Goal: Task Accomplishment & Management: Manage account settings

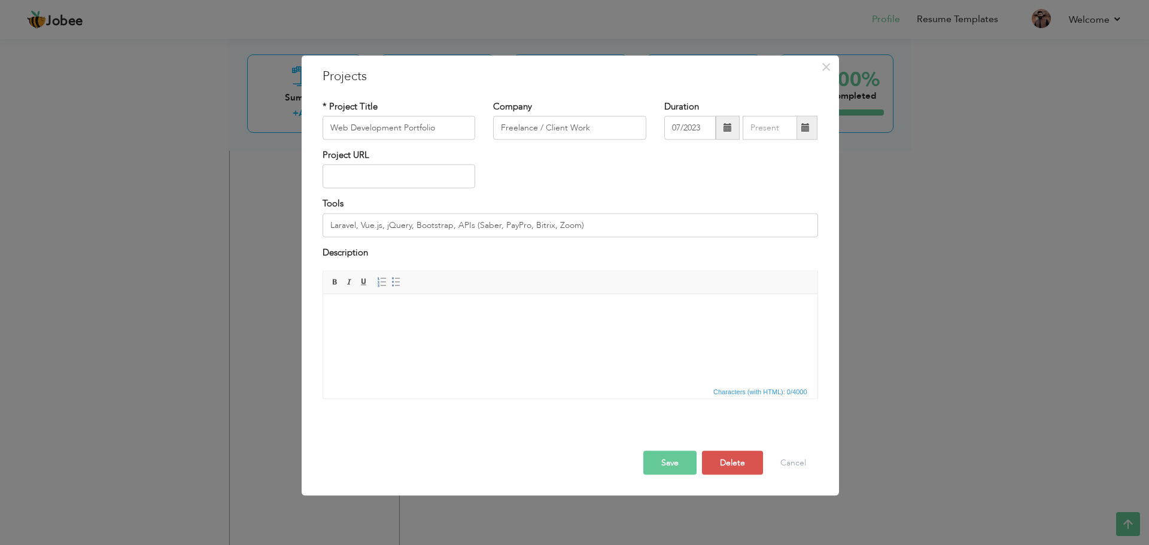
scroll to position [337, 0]
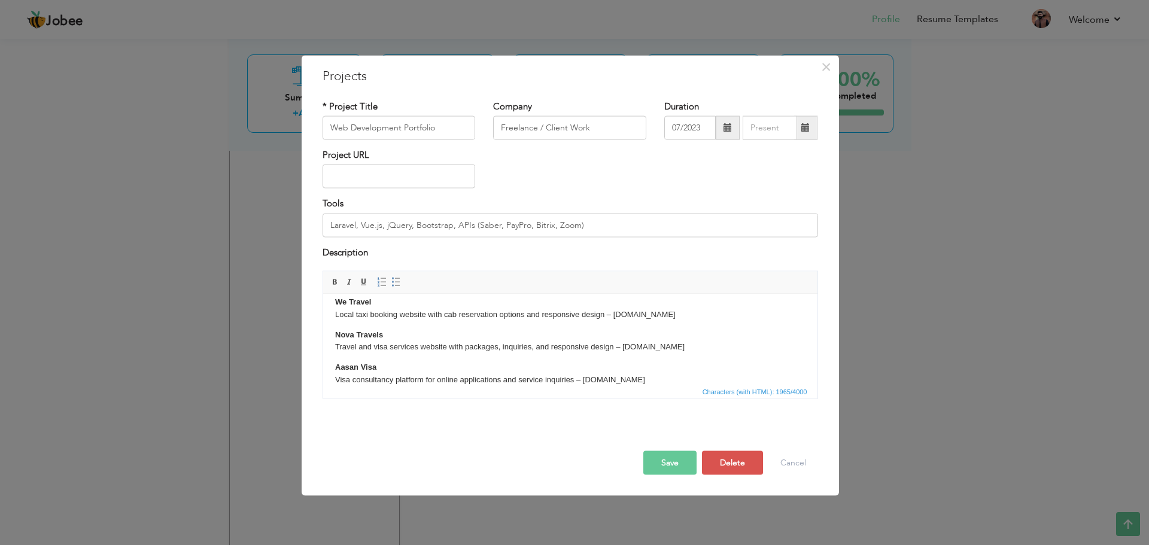
click at [612, 317] on p "We Travel Local taxi booking website with cab reservation options and responsiv…" at bounding box center [570, 308] width 470 height 25
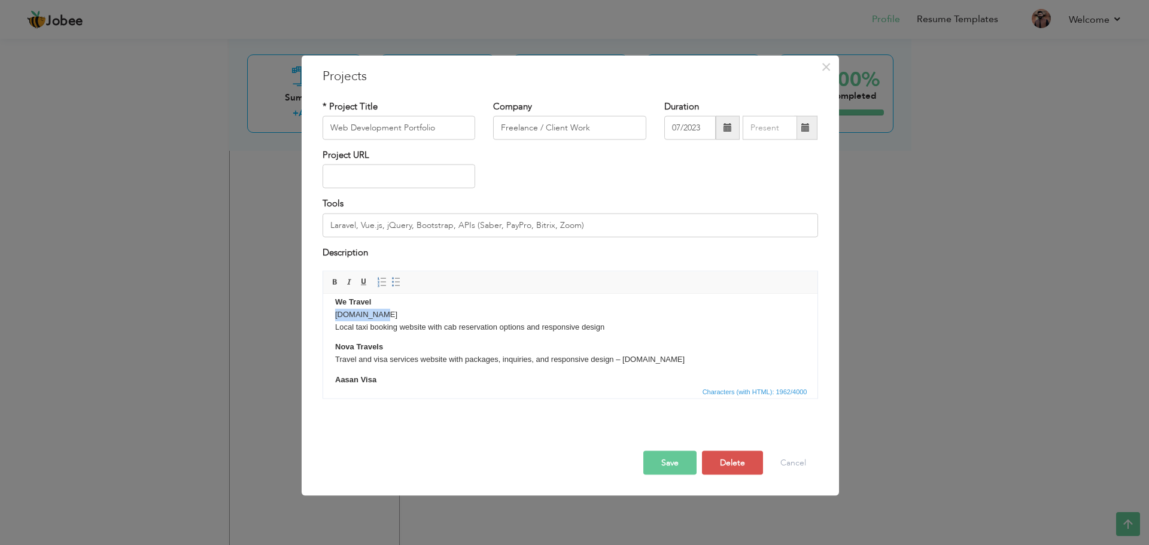
drag, startPoint x: 380, startPoint y: 313, endPoint x: 336, endPoint y: 313, distance: 44.3
click at [336, 313] on p "We Travel wetravel.pk Local taxi booking website with cab reservation options a…" at bounding box center [570, 314] width 470 height 37
click at [377, 303] on p "We Travel ​​​​​​​ Local taxi booking website with cab reservation options and r…" at bounding box center [570, 314] width 470 height 37
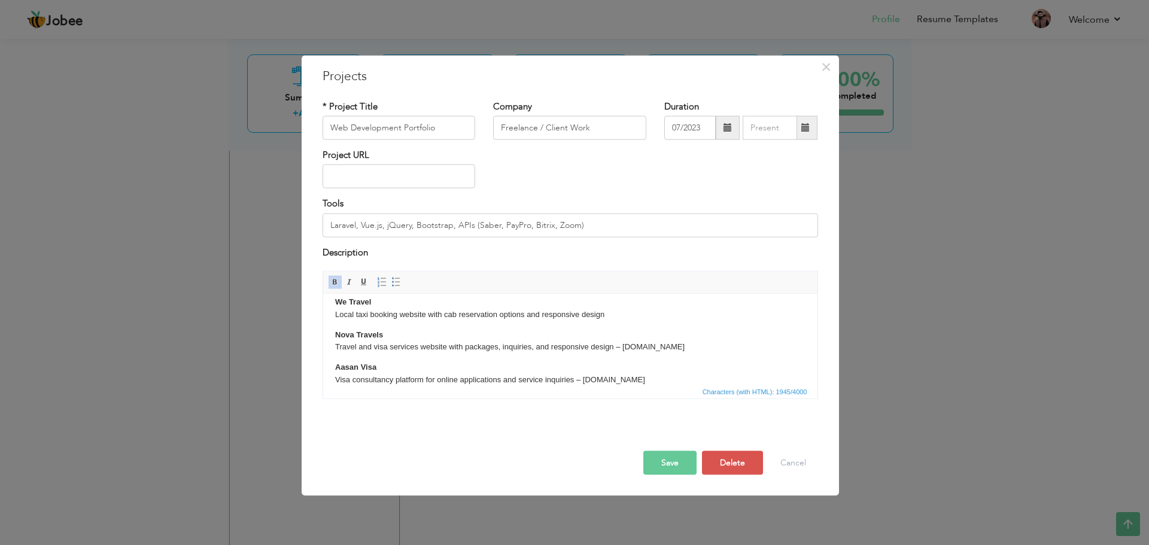
click at [615, 315] on p "We Travel Local taxi booking website with cab reservation options and responsiv…" at bounding box center [570, 308] width 470 height 25
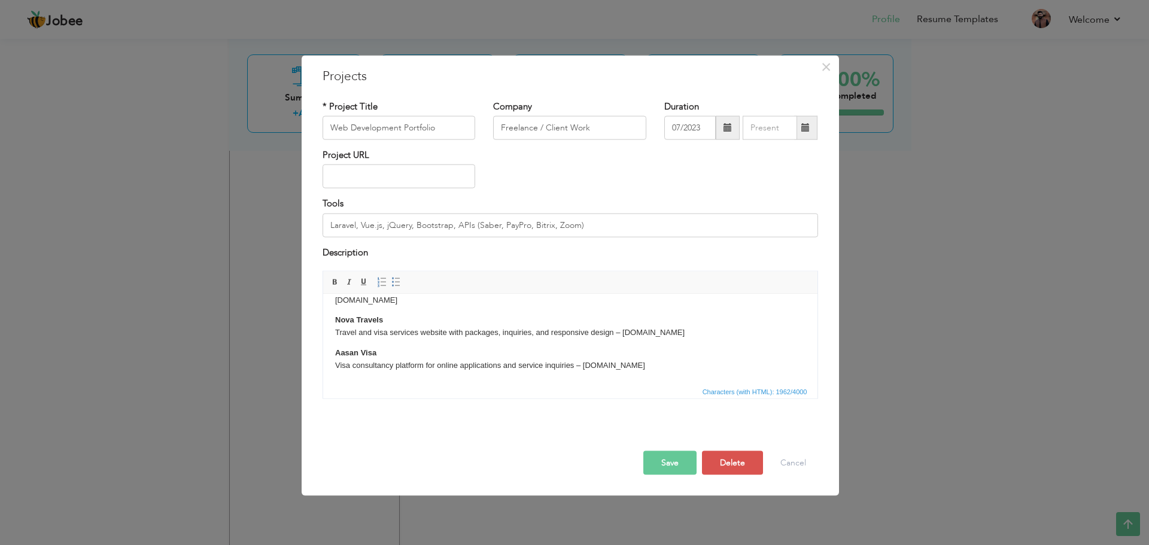
click at [624, 334] on p "Nova Travels Travel and visa services website with packages, inquiries, and res…" at bounding box center [570, 326] width 470 height 25
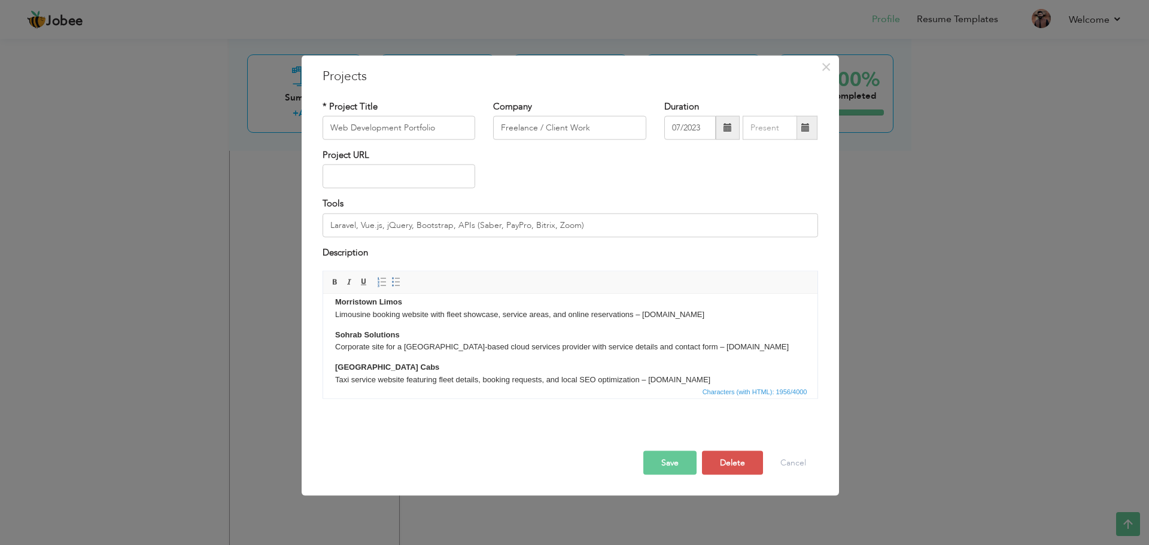
scroll to position [0, 0]
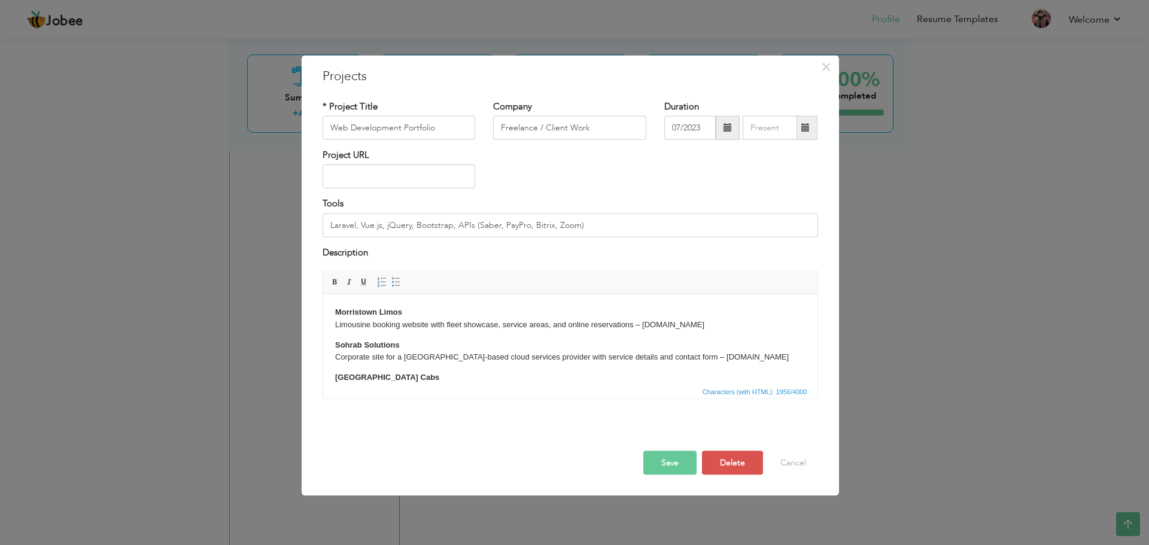
click at [644, 326] on p "Morristown Limos Limousine booking website with fleet showcase, service areas, …" at bounding box center [570, 318] width 470 height 25
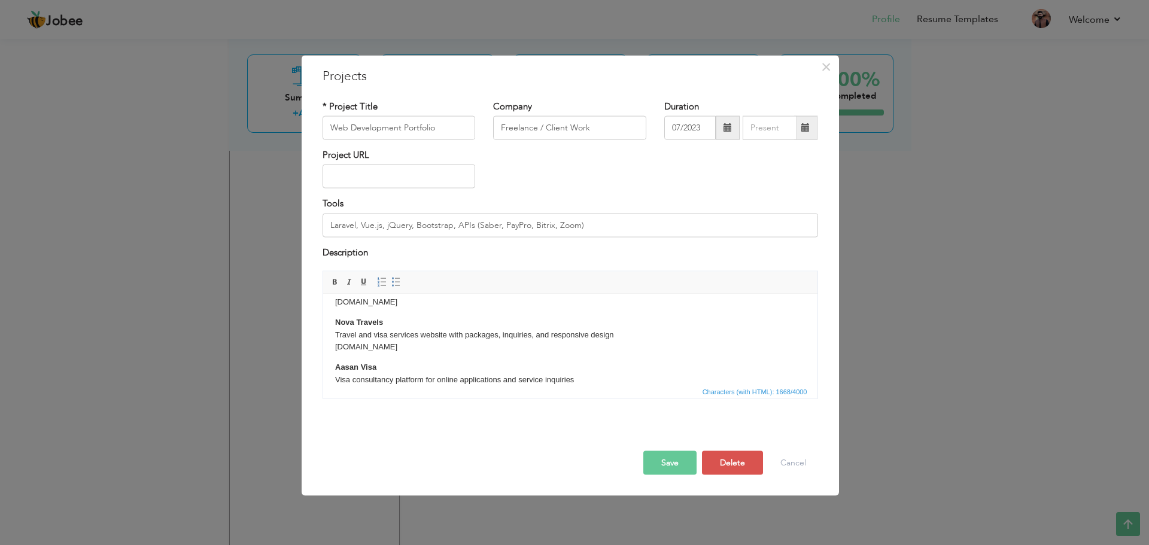
scroll to position [396, 0]
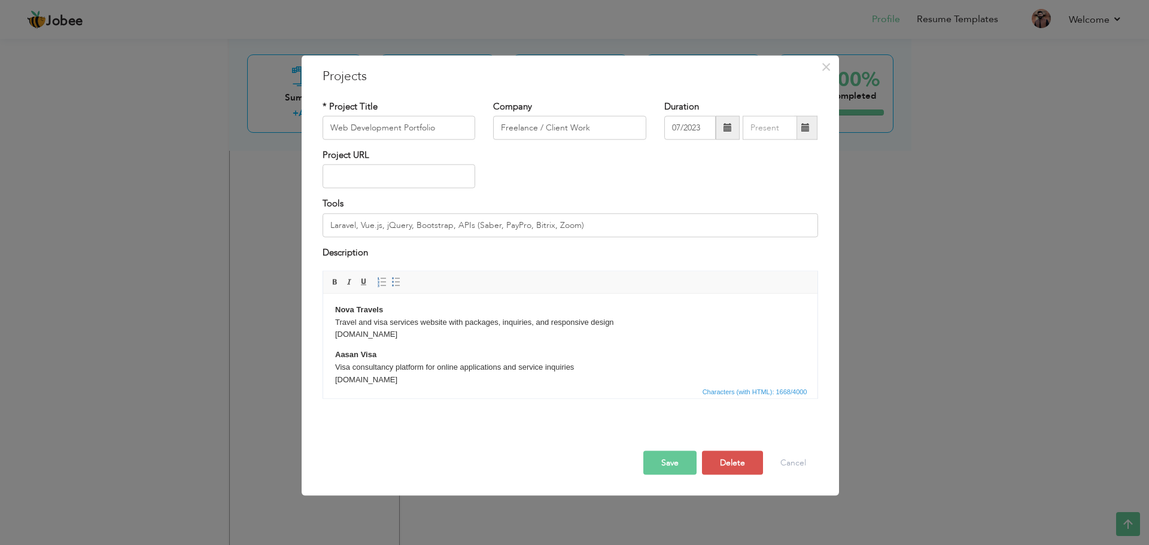
click at [669, 461] on button "Save" at bounding box center [669, 463] width 53 height 24
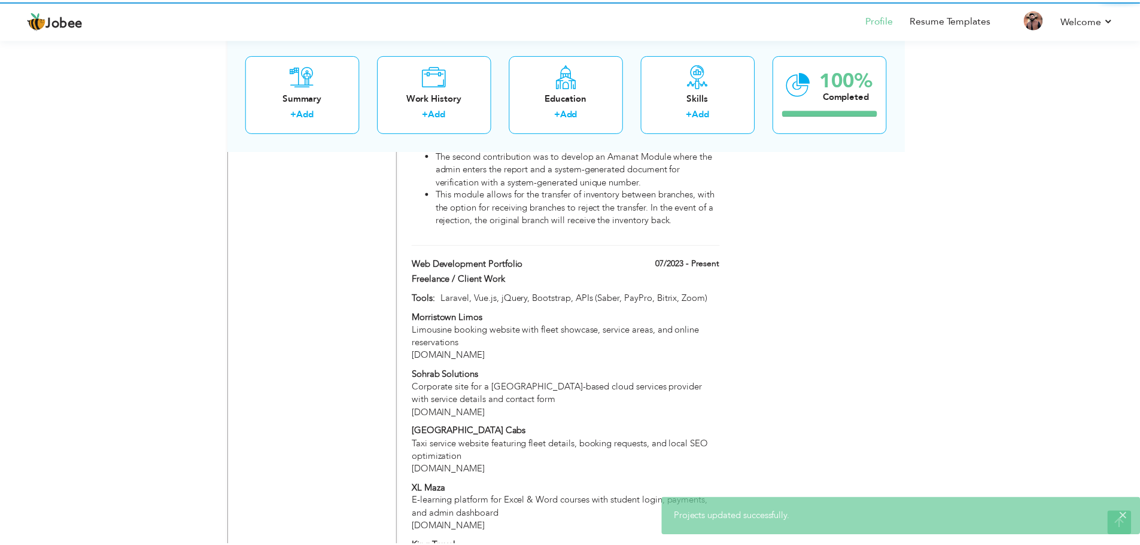
scroll to position [0, 0]
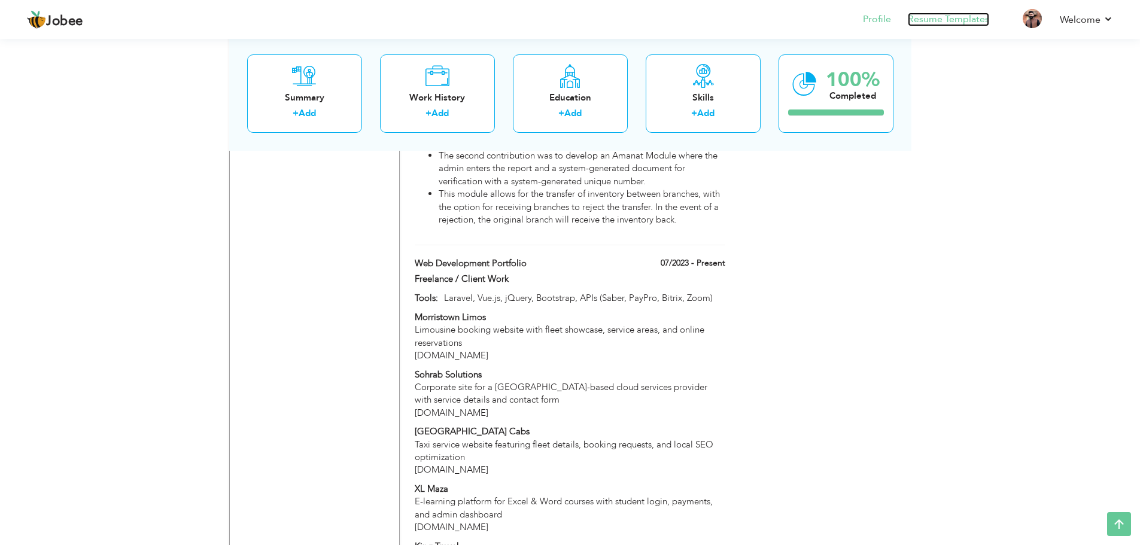
click at [925, 20] on link "Resume Templates" at bounding box center [948, 20] width 81 height 14
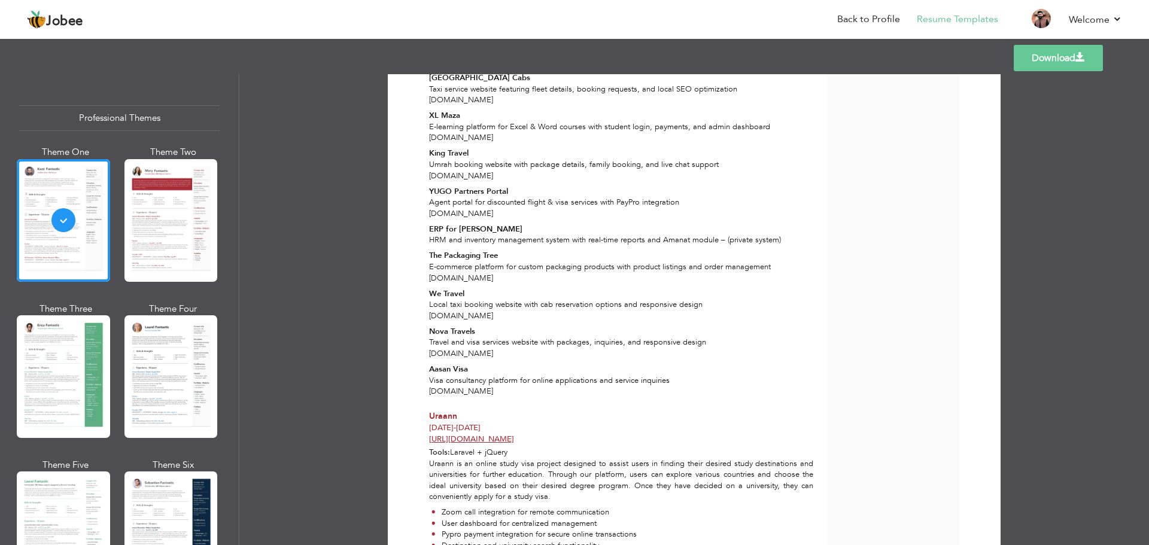
scroll to position [718, 0]
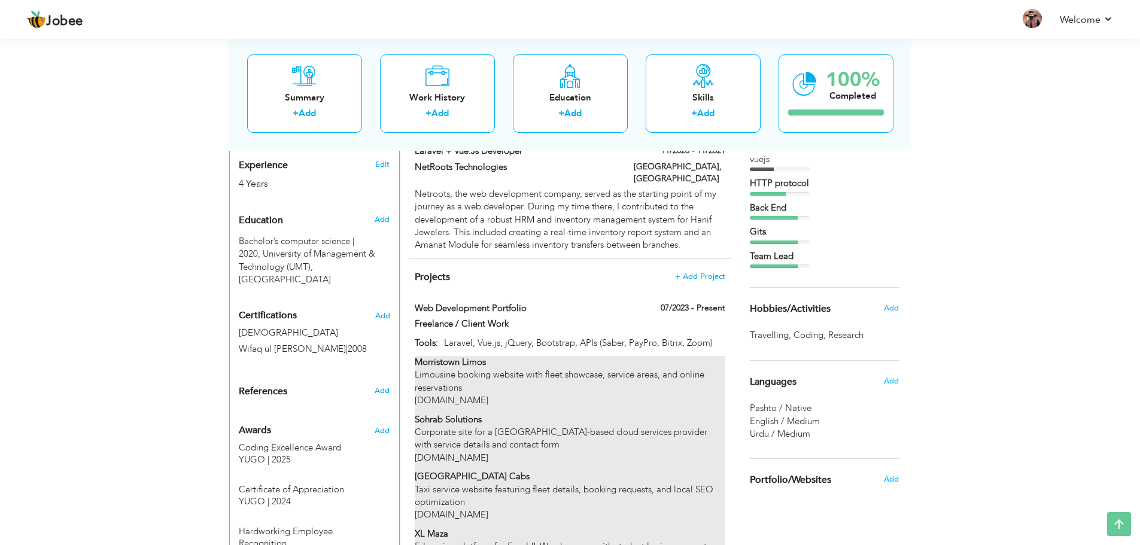
click at [575, 380] on p "Morristown Limos Limousine booking website with fleet showcase, service areas, …" at bounding box center [570, 381] width 310 height 51
type input "Web Development Portfolio"
type input "Freelance / Client Work"
type input "07/2023"
type input "Laravel, Vue.js, jQuery, Bootstrap, APIs (Saber, PayPro, Bitrix, Zoom)"
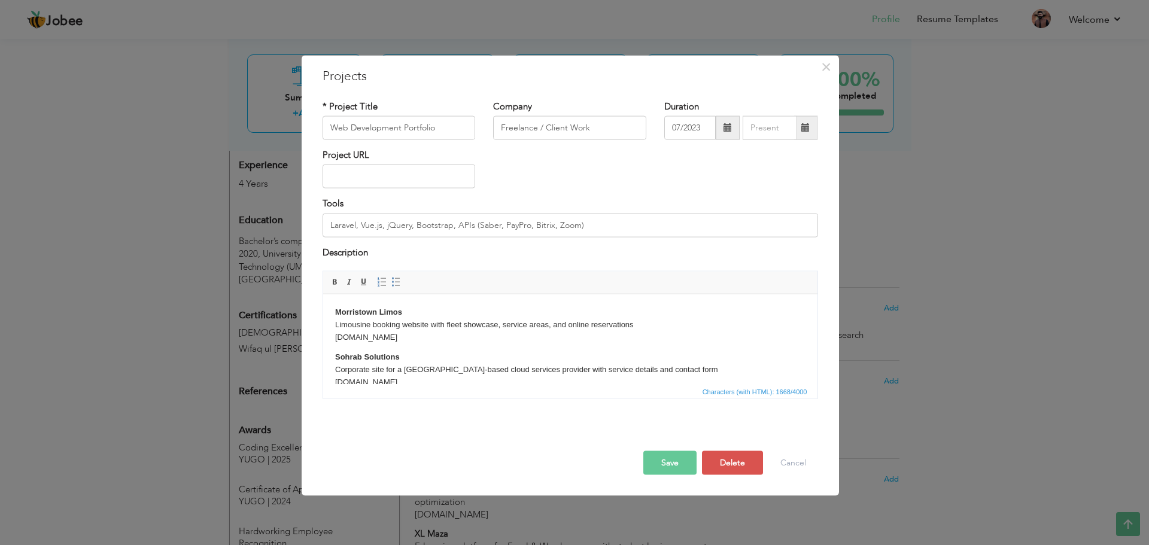
click at [424, 338] on p "Morristown Limos Limousine booking website with fleet showcase, service areas, …" at bounding box center [570, 324] width 470 height 37
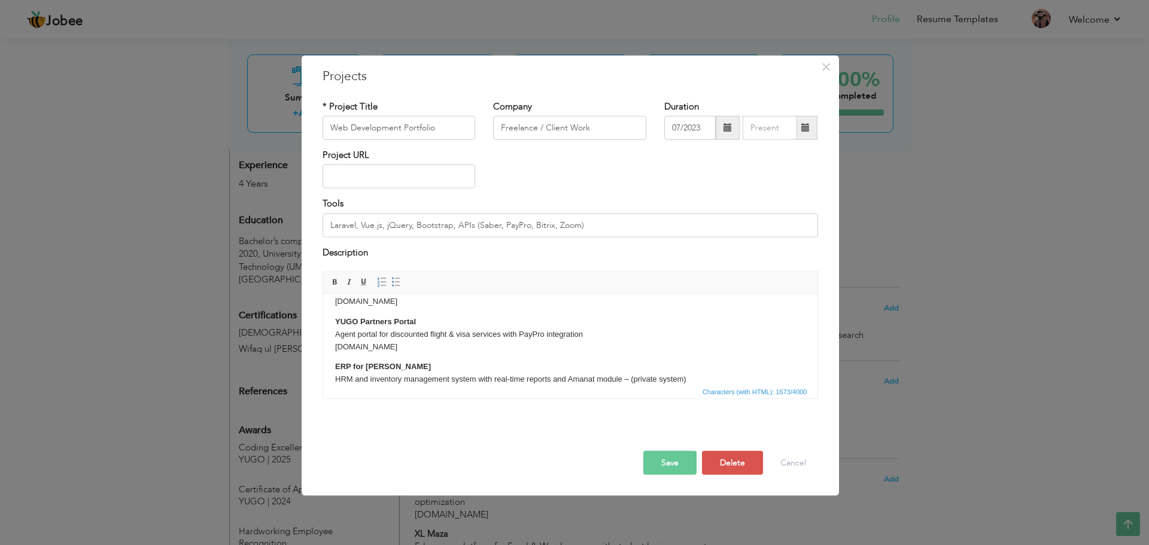
click at [336, 381] on body "Morristown Limos Limousine booking website with fleet showcase, service areas, …" at bounding box center [570, 328] width 470 height 476
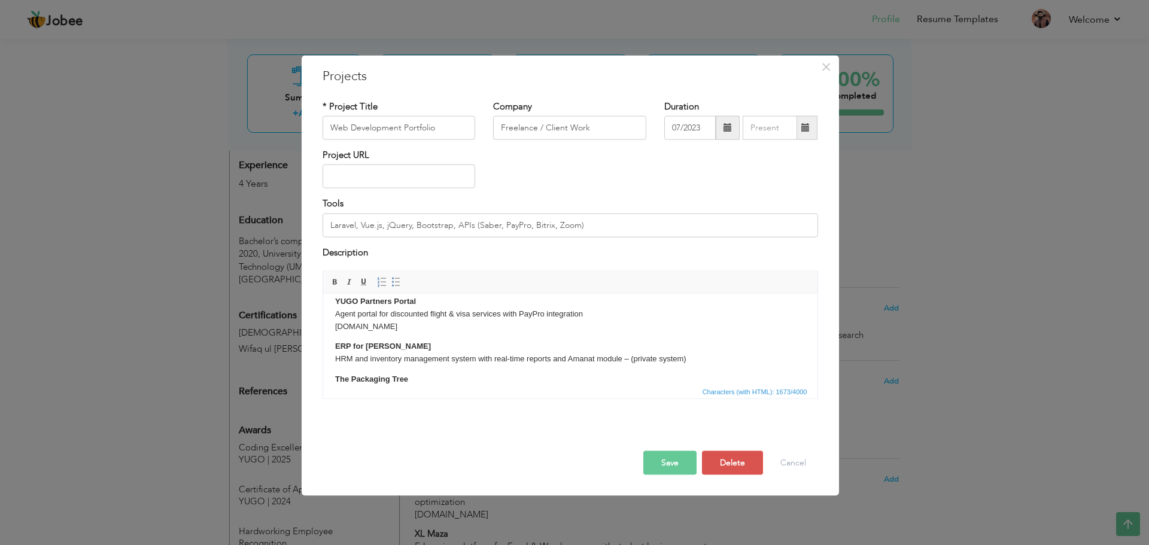
click at [364, 344] on strong "ERP for Hanif Jewelers" at bounding box center [383, 345] width 96 height 9
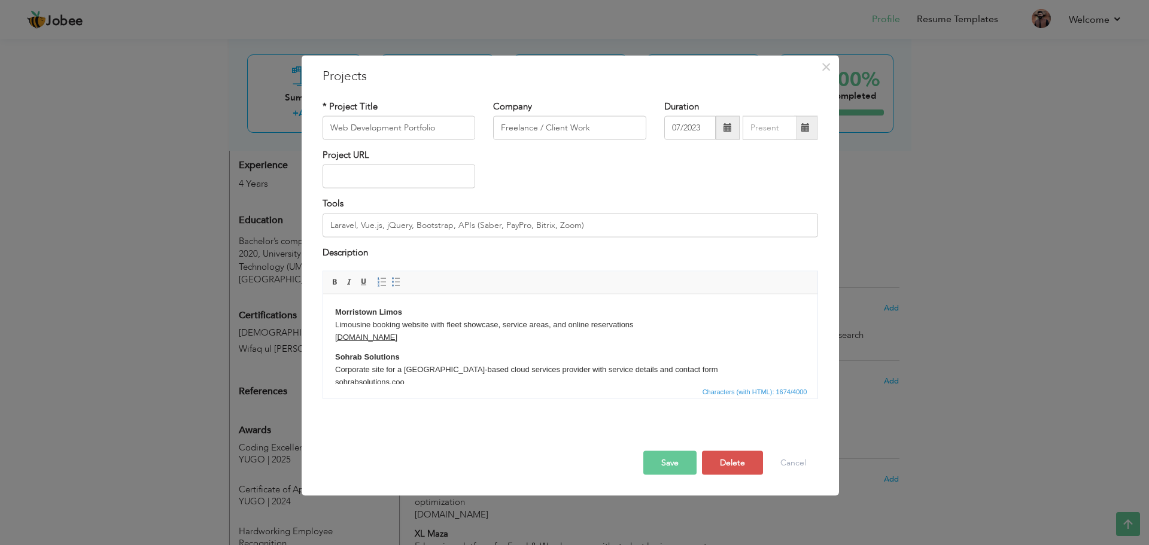
scroll to position [2, 0]
copy p "sohrabsolutions.com"
click at [430, 380] on p "Sohrab Solutions Corporate site for a London-based cloud services provider with…" at bounding box center [570, 366] width 470 height 37
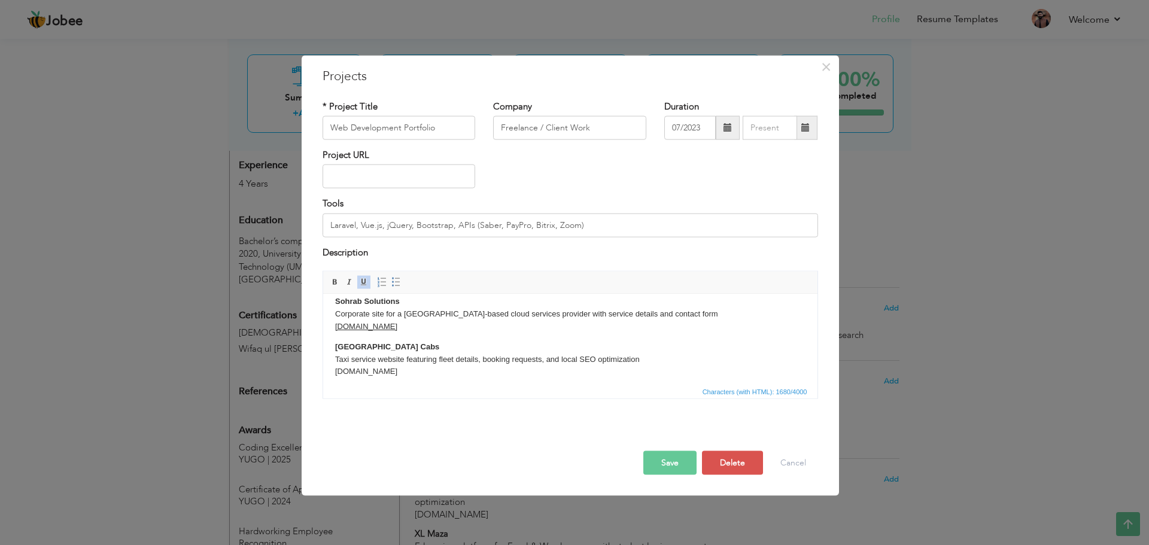
scroll to position [82, 0]
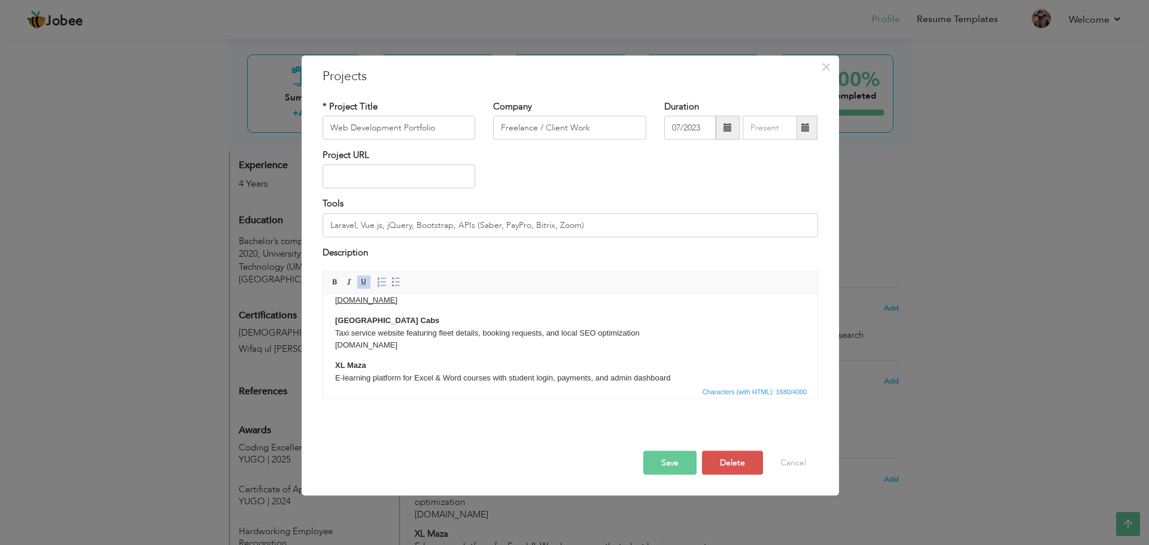
click at [444, 345] on p "Westchester County Cabs Taxi service website featuring fleet details, booking r…" at bounding box center [570, 332] width 470 height 37
drag, startPoint x: 345, startPoint y: 347, endPoint x: 336, endPoint y: 347, distance: 8.4
click at [336, 347] on p "Westchester County Cabs Taxi service website featuring fleet details, booking r…" at bounding box center [570, 332] width 470 height 37
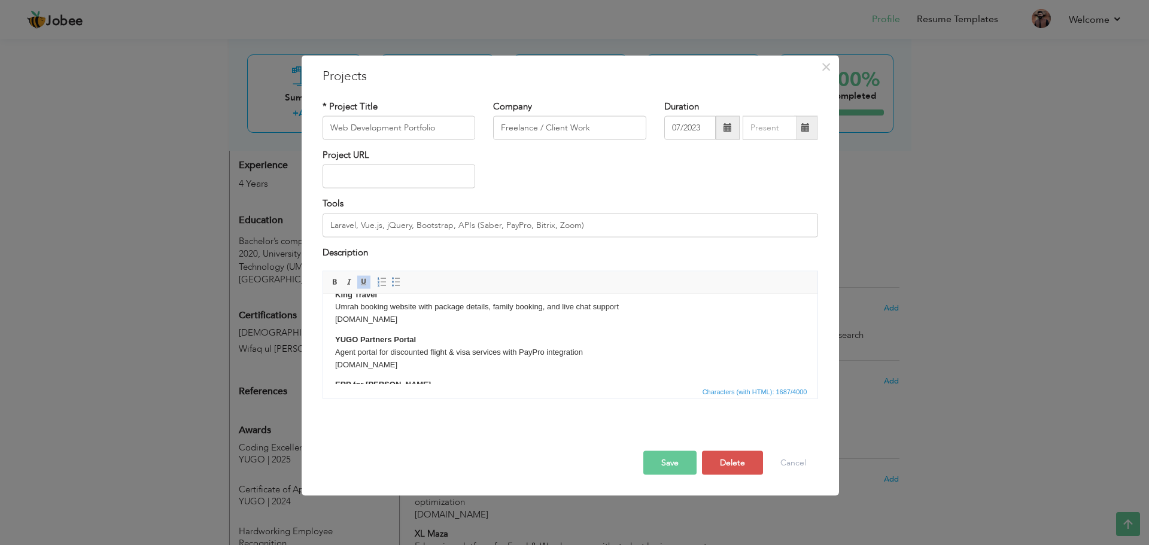
scroll to position [162, 0]
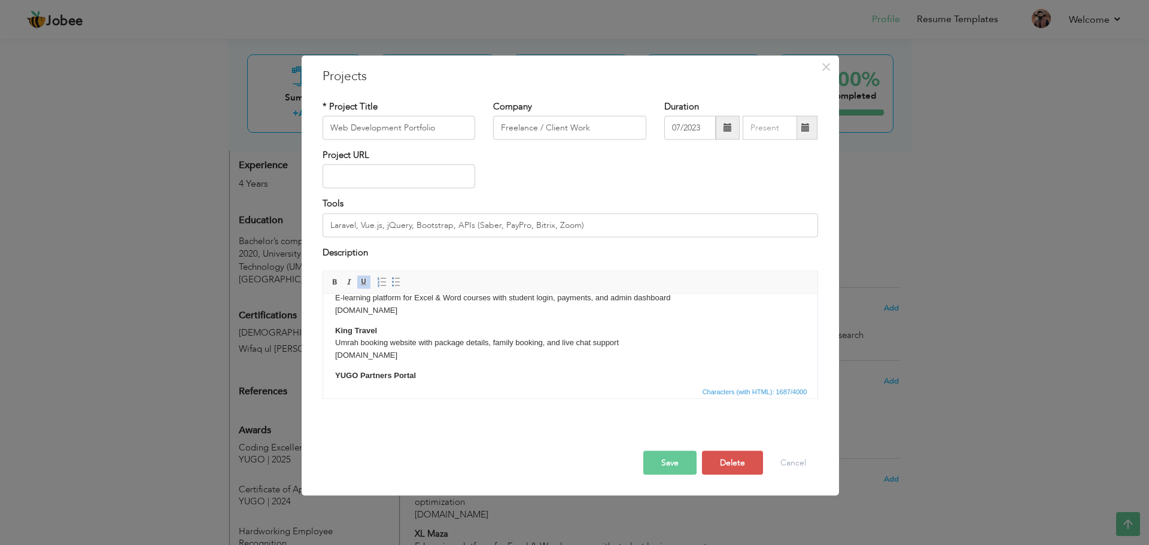
click at [389, 308] on p "XL Maza E-learning platform for Excel & Word courses with student login, paymen…" at bounding box center [570, 297] width 470 height 37
click at [335, 311] on p "XL Maza E-learning platform for Excel & Word courses with student login, paymen…" at bounding box center [570, 297] width 470 height 37
drag, startPoint x: 399, startPoint y: 354, endPoint x: 333, endPoint y: 358, distance: 66.0
click at [333, 358] on html "Morristown Limos Limousine booking website with fleet showcase, service areas, …" at bounding box center [570, 382] width 494 height 500
click at [363, 283] on span at bounding box center [364, 283] width 10 height 10
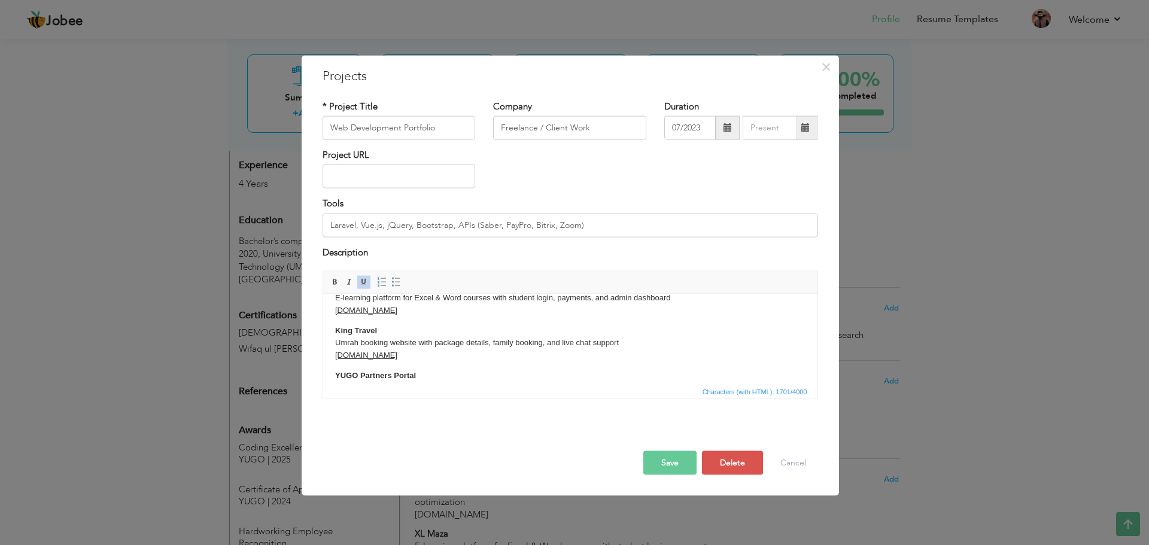
scroll to position [242, 0]
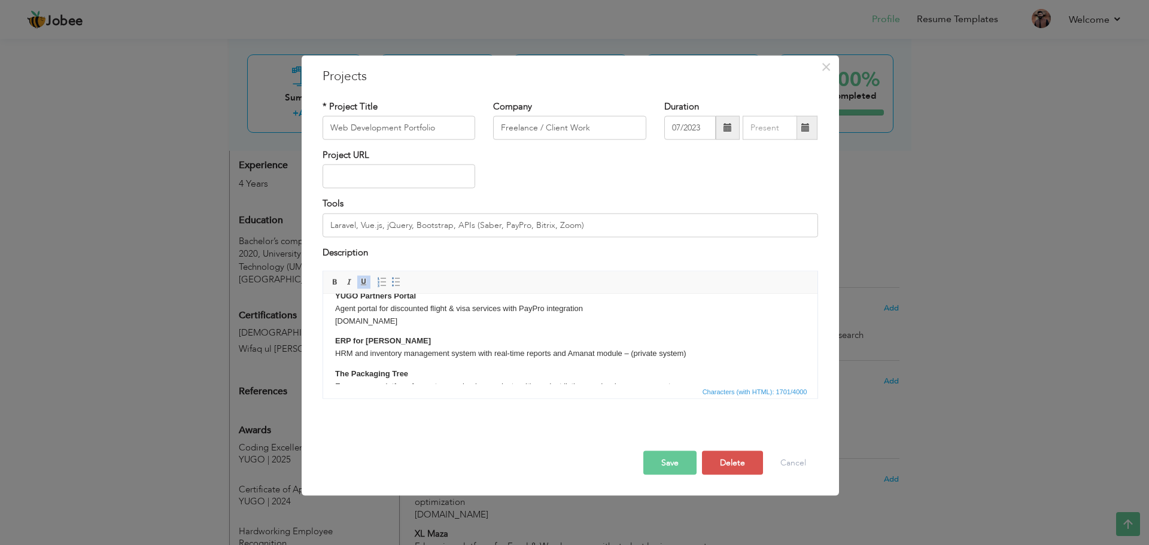
click at [398, 321] on p "YUGO Partners Portal Agent portal for discounted flight & visa services with Pa…" at bounding box center [570, 308] width 470 height 37
click at [363, 279] on span at bounding box center [364, 283] width 10 height 10
drag, startPoint x: 356, startPoint y: 321, endPoint x: 336, endPoint y: 323, distance: 20.4
click at [336, 323] on p "YUGO Partners Portal Agent portal for discounted flight & visa services with Pa…" at bounding box center [570, 308] width 470 height 37
click at [358, 284] on link "Underline" at bounding box center [363, 282] width 13 height 13
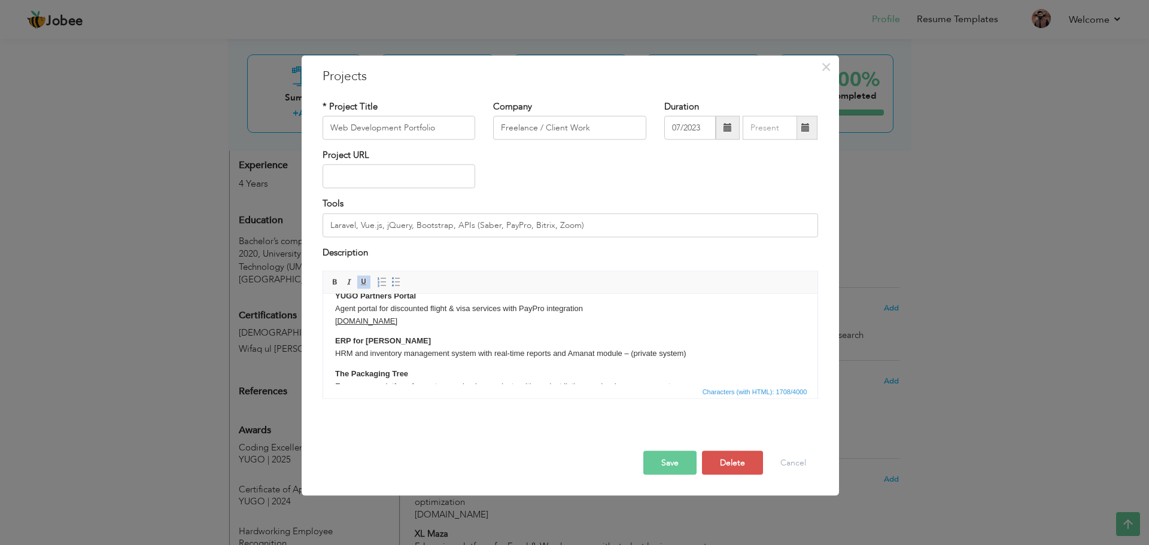
scroll to position [321, 0]
drag, startPoint x: 416, startPoint y: 320, endPoint x: 334, endPoint y: 318, distance: 82.0
click at [335, 318] on p "The Packaging Tree E-commerce platform for custom packaging products with produ…" at bounding box center [570, 306] width 470 height 37
click at [362, 281] on span at bounding box center [364, 283] width 10 height 10
drag, startPoint x: 382, startPoint y: 362, endPoint x: 335, endPoint y: 362, distance: 47.3
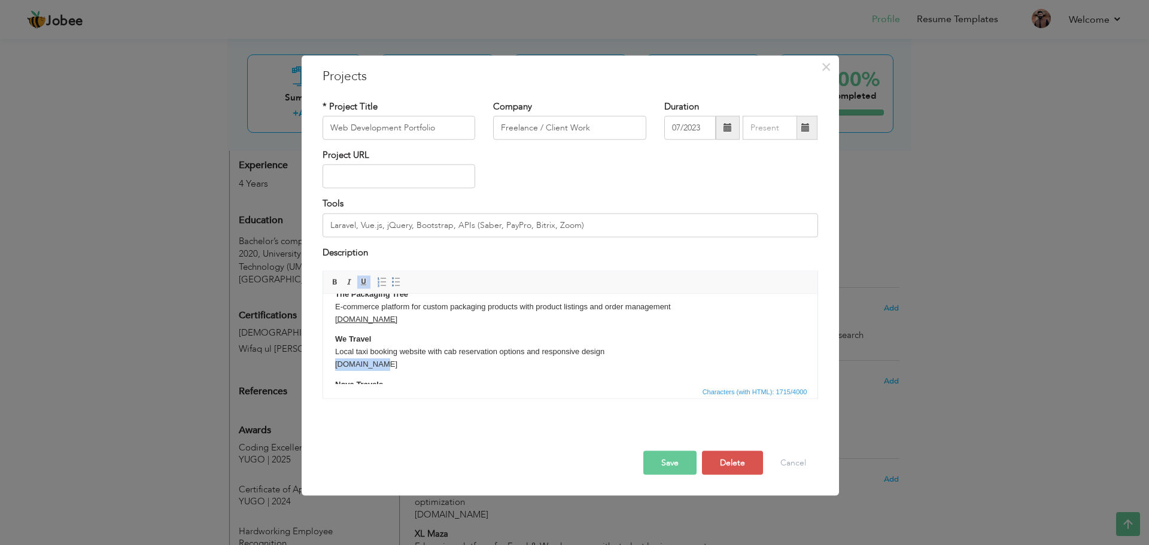
click at [335, 362] on p "We Travel Local taxi booking website with cab reservation options and responsiv…" at bounding box center [570, 351] width 470 height 37
click at [362, 284] on span at bounding box center [364, 283] width 10 height 10
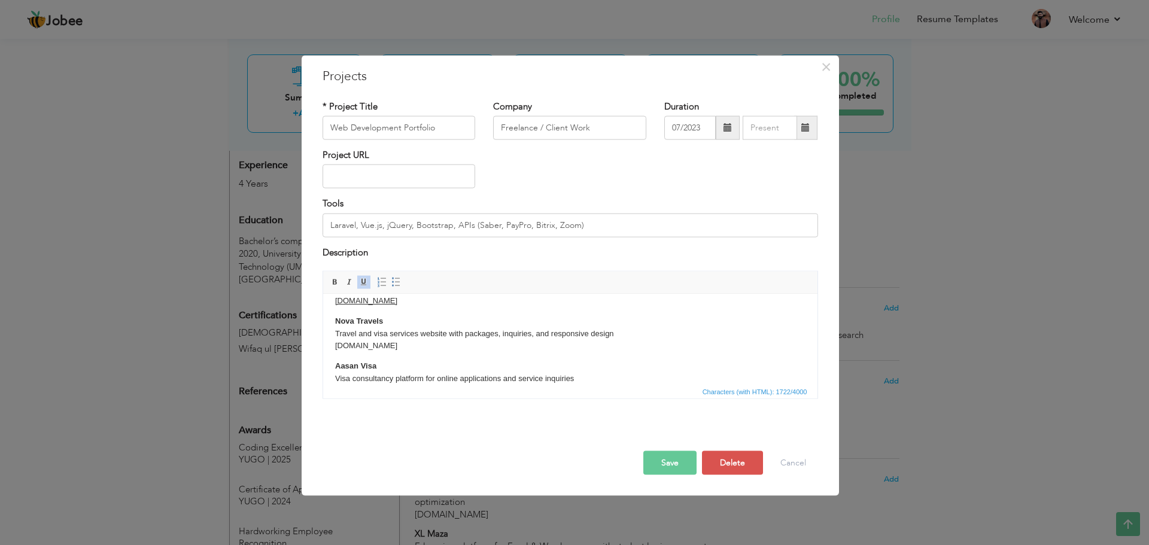
scroll to position [402, 0]
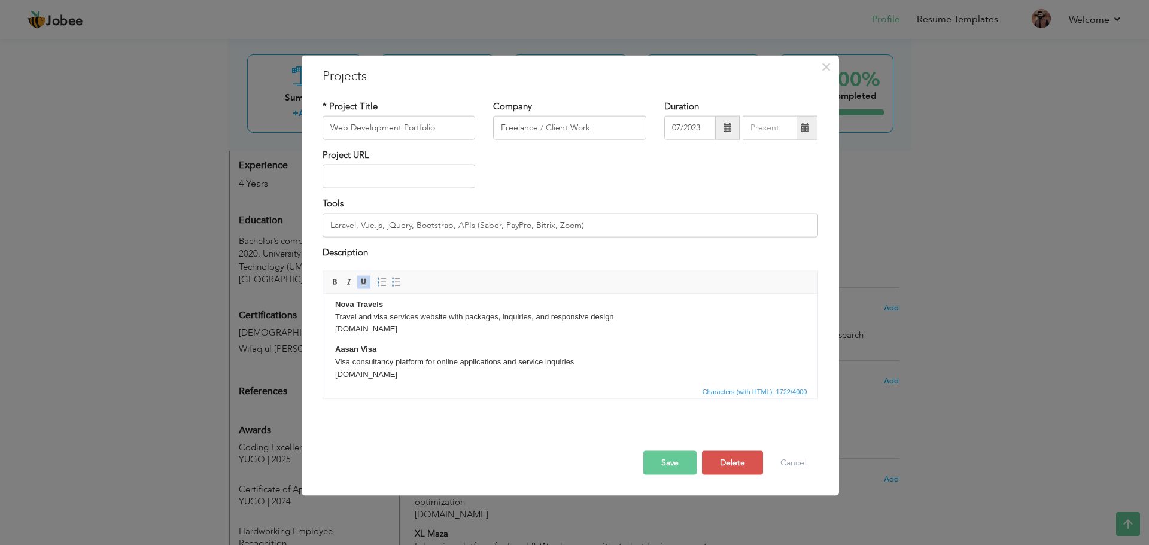
drag, startPoint x: 390, startPoint y: 333, endPoint x: 336, endPoint y: 329, distance: 54.0
click at [336, 329] on p "Nova Travels Travel and visa services website with packages, inquiries, and res…" at bounding box center [570, 316] width 470 height 37
click at [362, 281] on span at bounding box center [364, 283] width 10 height 10
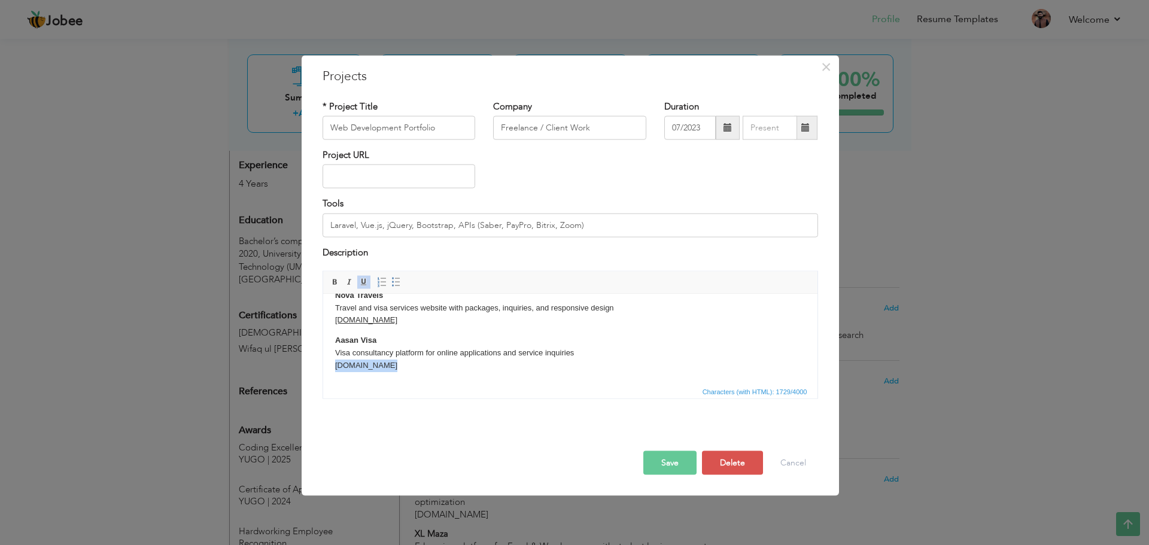
drag, startPoint x: 391, startPoint y: 378, endPoint x: 333, endPoint y: 372, distance: 58.4
click at [333, 372] on html "Morristown Limos Limousine booking website with fleet showcase, service areas, …" at bounding box center [570, 133] width 494 height 500
click at [363, 284] on span at bounding box center [364, 283] width 10 height 10
click at [453, 403] on div "Morristown Limos Limousine booking website with fleet showcase, service areas, …" at bounding box center [571, 339] width 514 height 137
click at [666, 469] on button "Save" at bounding box center [669, 463] width 53 height 24
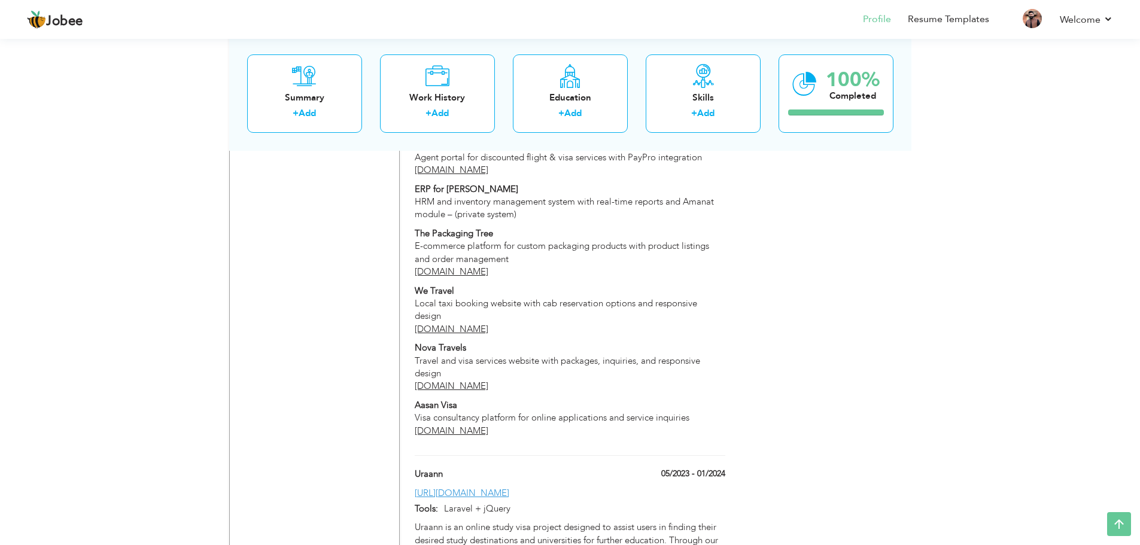
scroll to position [958, 0]
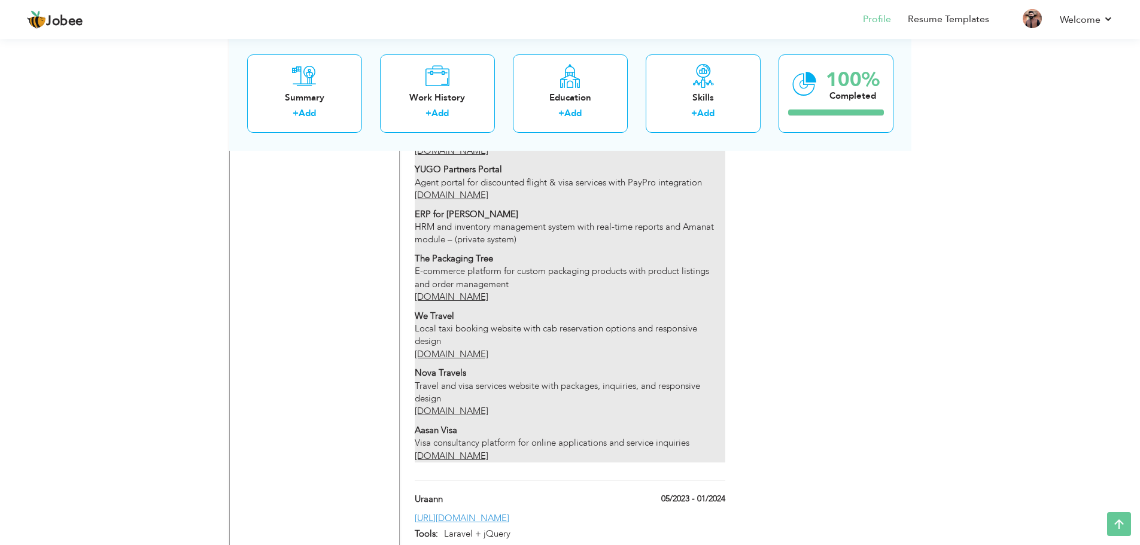
click at [481, 291] on u "thepackagingtree.com" at bounding box center [452, 297] width 74 height 12
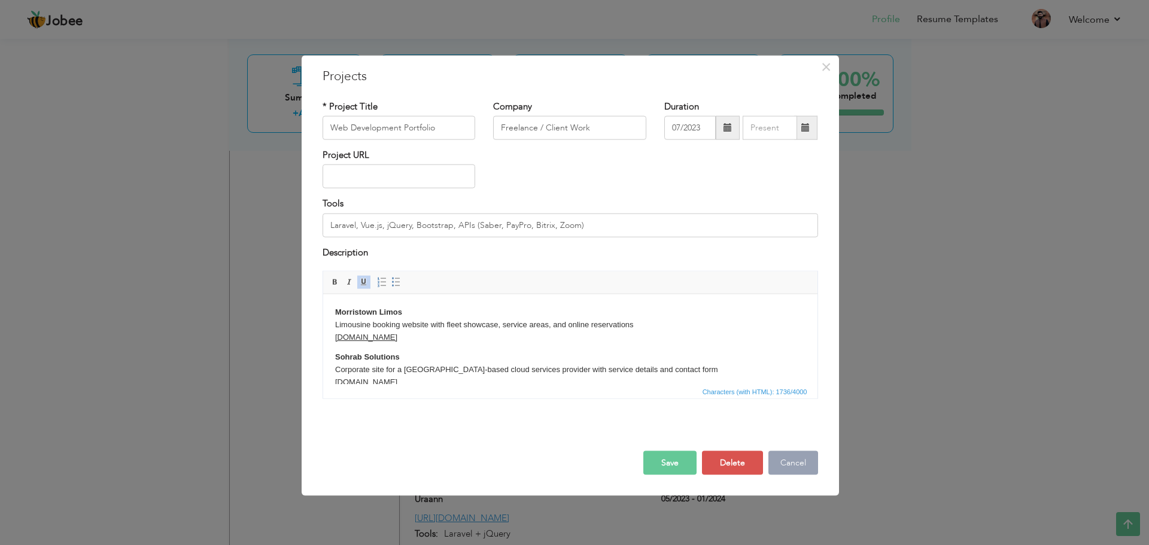
click at [804, 463] on button "Cancel" at bounding box center [794, 463] width 50 height 24
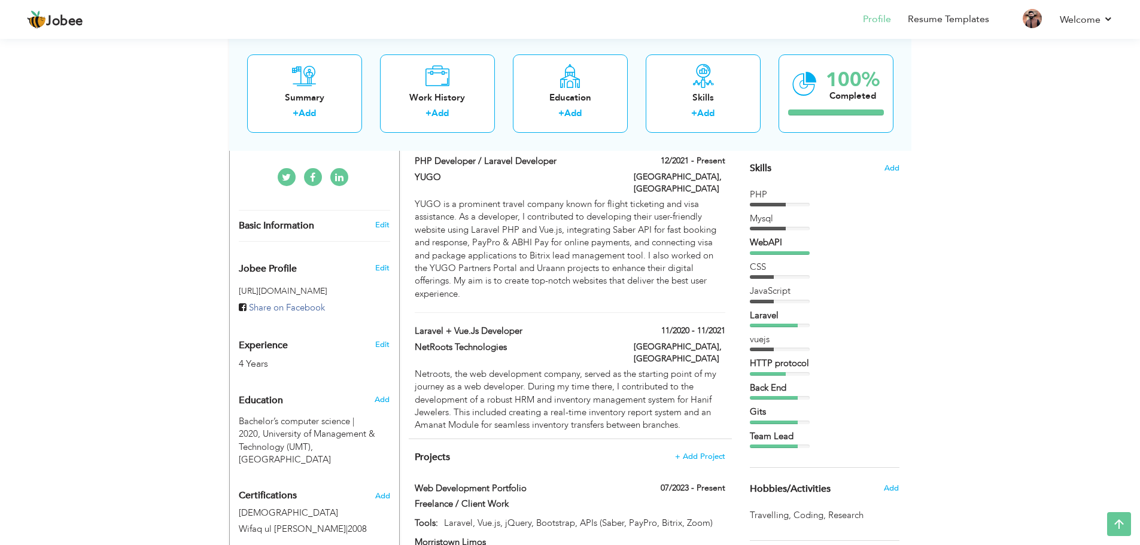
scroll to position [239, 0]
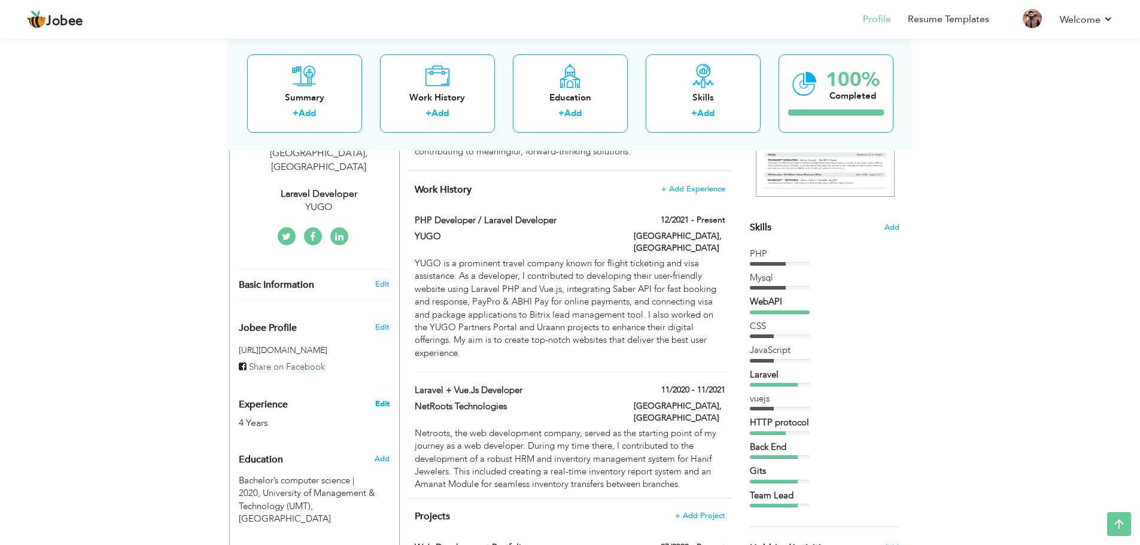
click at [382, 399] on link "Edit" at bounding box center [382, 404] width 14 height 11
type input "Naveed"
type input "Ahmad"
type input "03074299892"
select select "number:166"
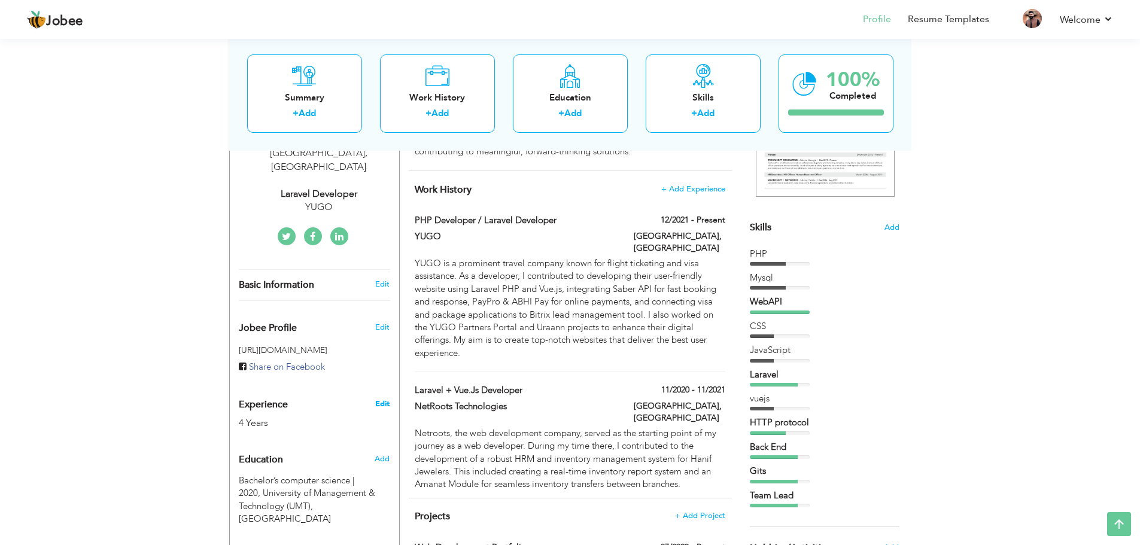
type input "Begum Pura Lahore"
select select "number:6"
type input "YUGO"
type input "Laravel Developer"
type input "https://www.linkedin.com/in/naveed-ahmadbani-680b08203"
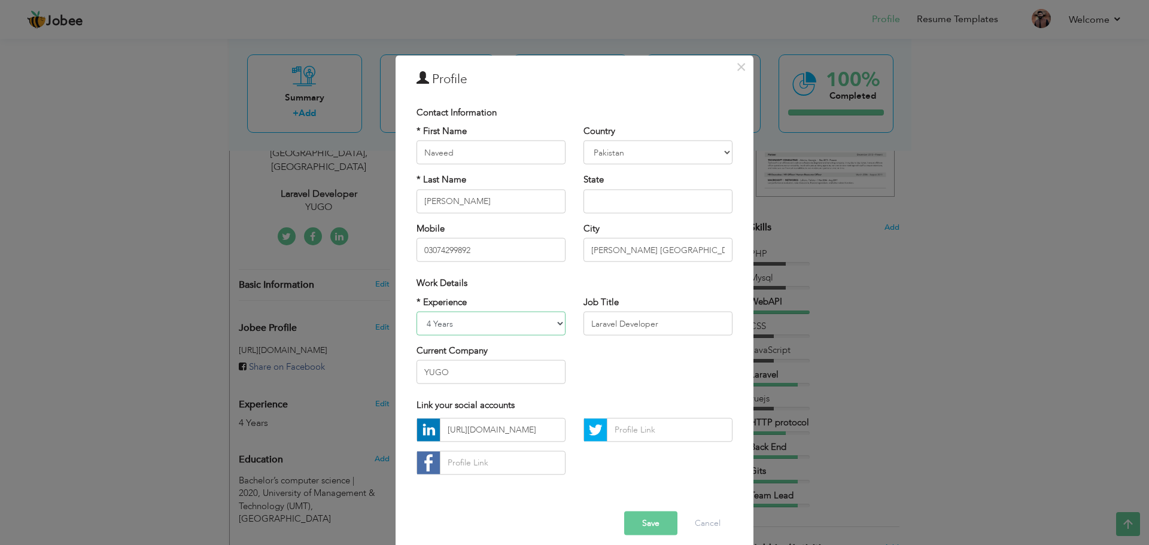
click at [508, 325] on select "Entry Level Less than 1 Year 1 Year 2 Years 3 Years 4 Years 5 Years 6 Years 7 Y…" at bounding box center [491, 324] width 149 height 24
select select "number:7"
click at [417, 312] on select "Entry Level Less than 1 Year 1 Year 2 Years 3 Years 4 Years 5 Years 6 Years 7 Y…" at bounding box center [491, 324] width 149 height 24
click at [639, 520] on button "Save" at bounding box center [650, 523] width 53 height 24
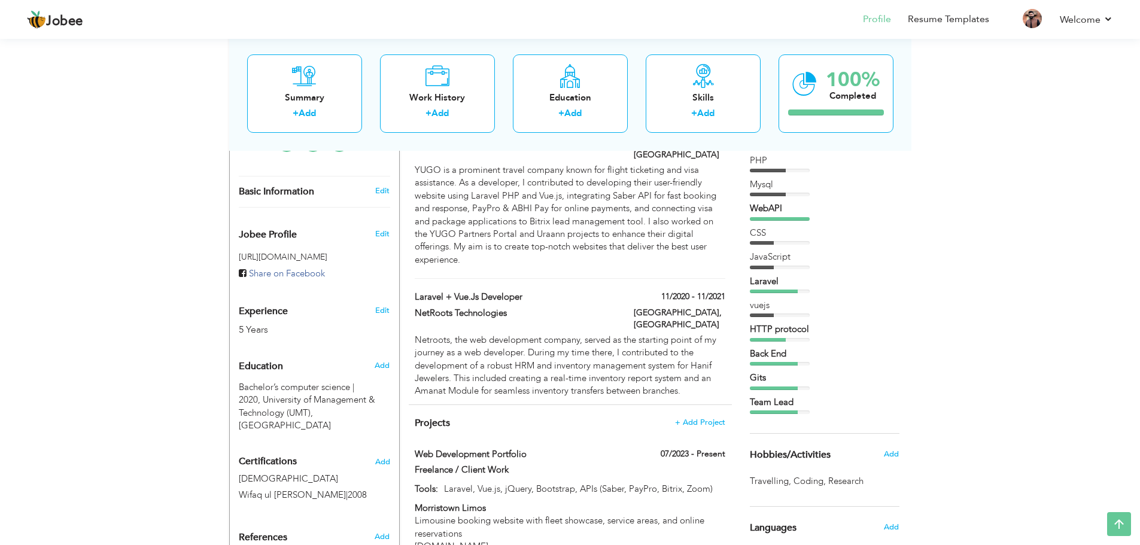
scroll to position [319, 0]
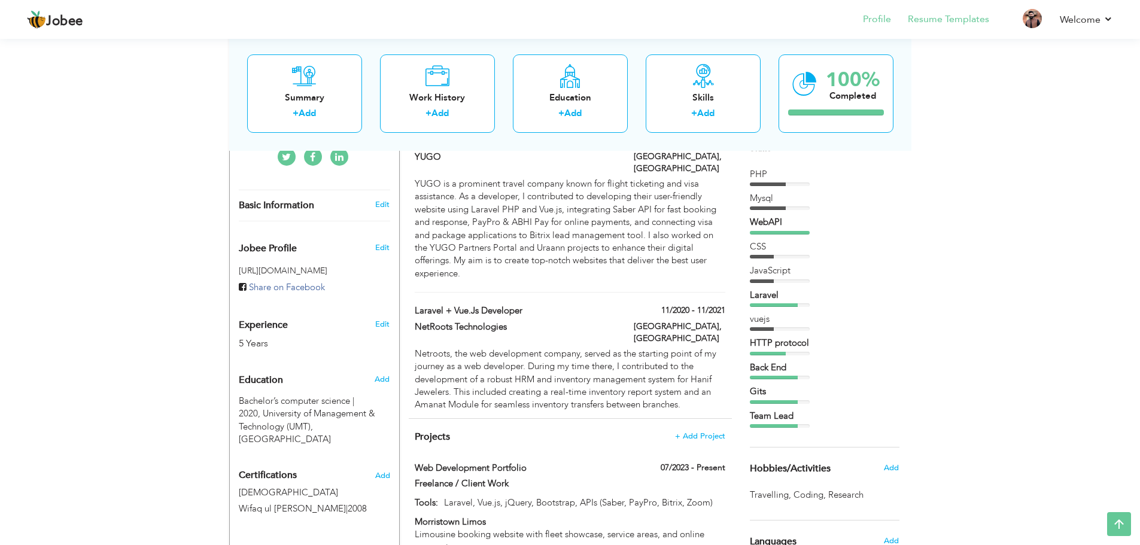
click at [956, 28] on li "Resume Templates" at bounding box center [940, 20] width 98 height 32
click at [943, 18] on link "Resume Templates" at bounding box center [948, 20] width 81 height 14
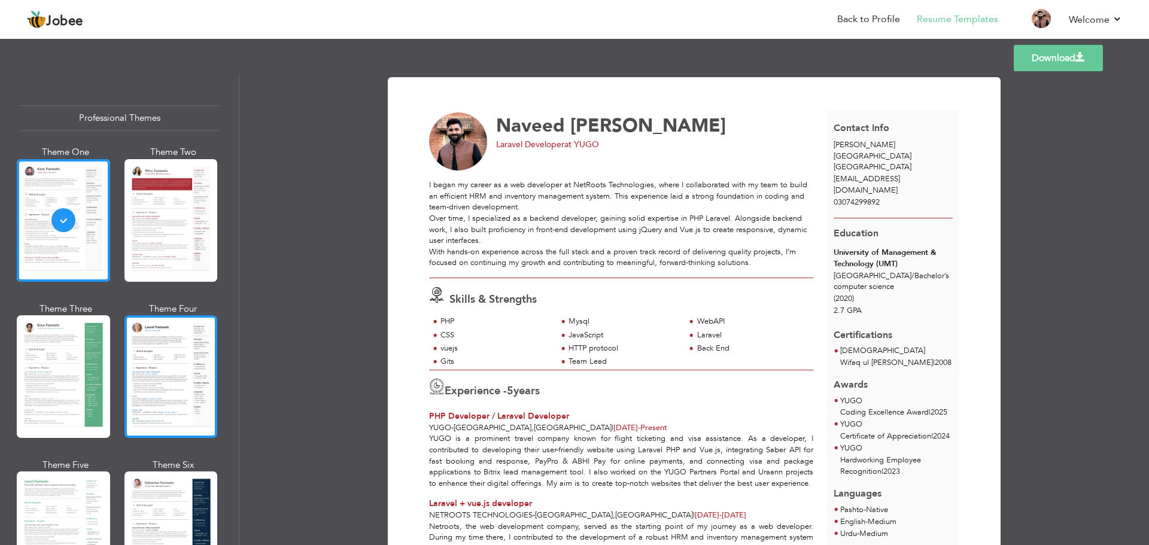
click at [146, 359] on div at bounding box center [170, 376] width 93 height 123
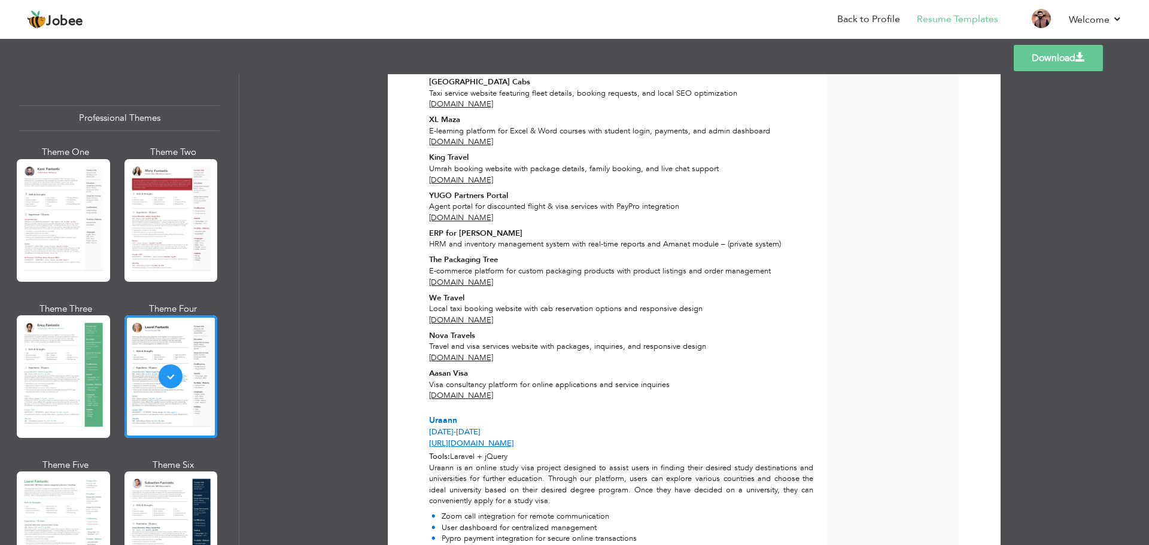
scroll to position [587, 0]
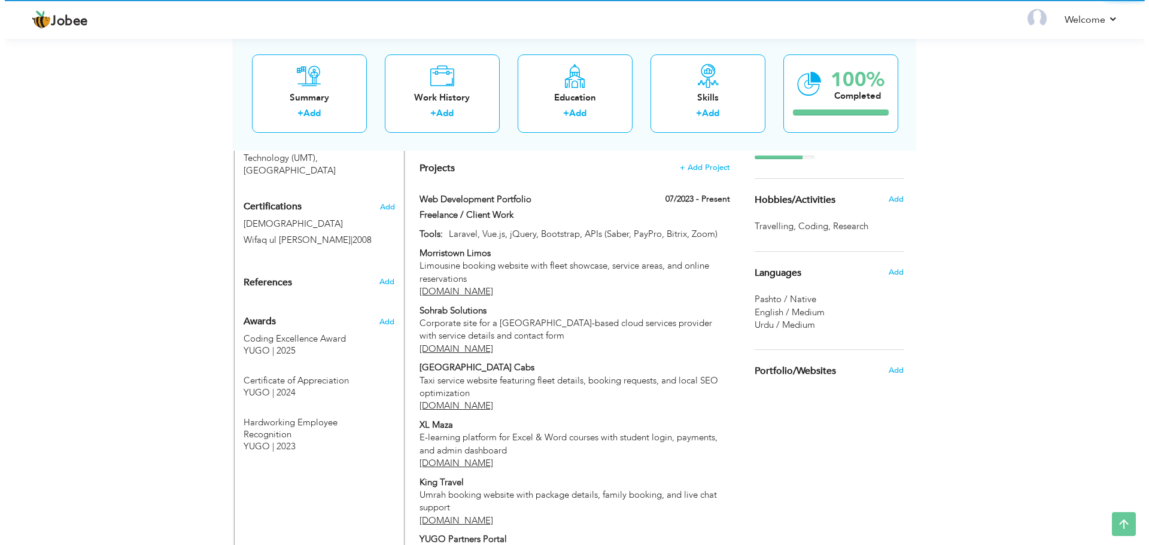
scroll to position [589, 0]
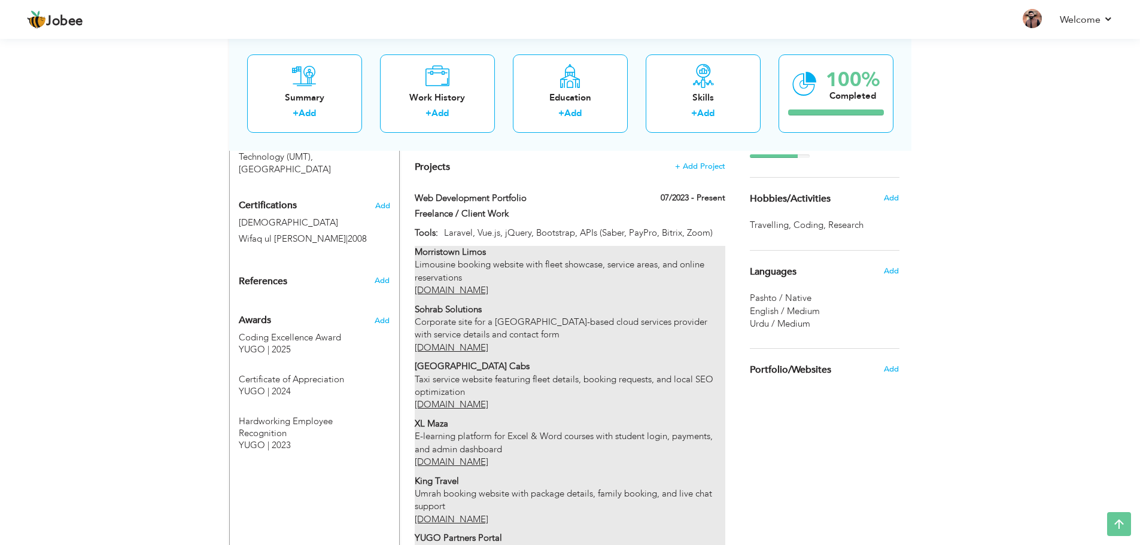
click at [608, 312] on p "Sohrab Solutions Corporate site for a [GEOGRAPHIC_DATA]-based cloud services pr…" at bounding box center [570, 328] width 310 height 51
type input "Web Development Portfolio"
type input "Freelance / Client Work"
type input "07/2023"
type input "Laravel, Vue.js, jQuery, Bootstrap, APIs (Saber, PayPro, Bitrix, Zoom)"
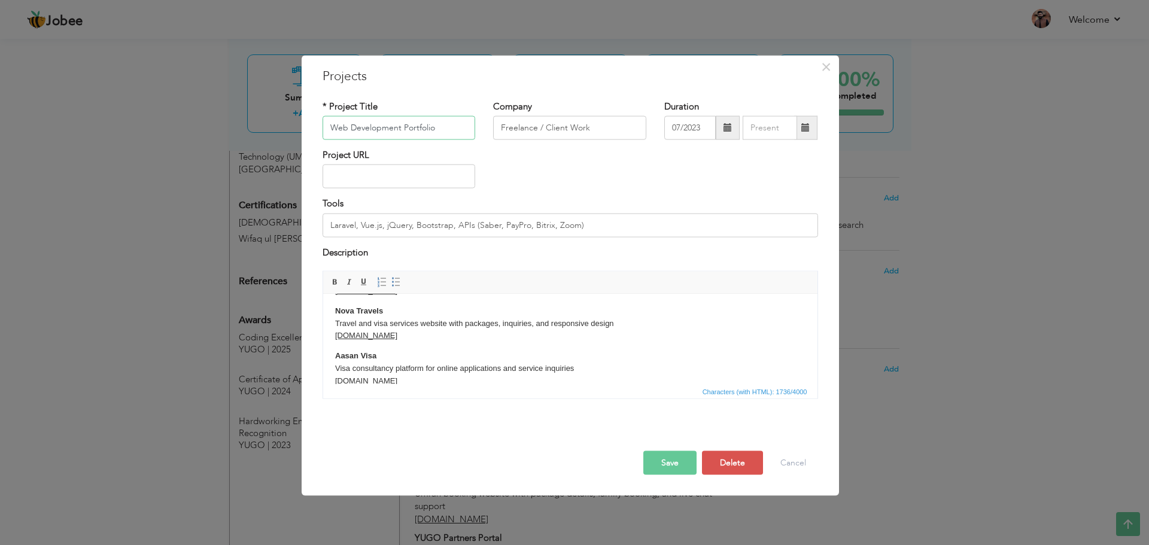
scroll to position [411, 0]
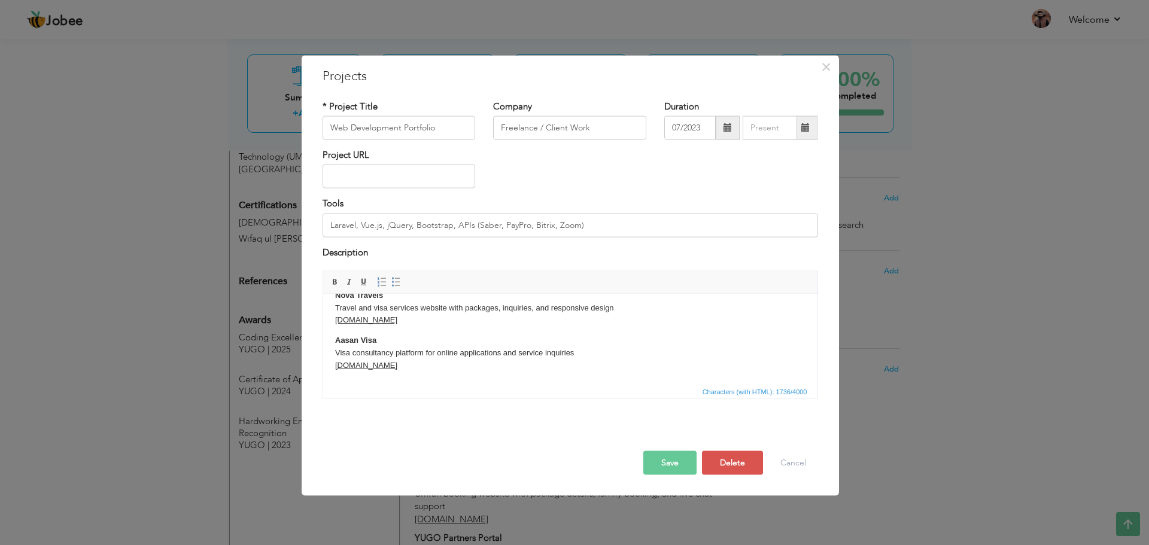
click at [424, 335] on p "Aasan Visa Visa consultancy platform for online applications and service inquir…" at bounding box center [570, 352] width 470 height 37
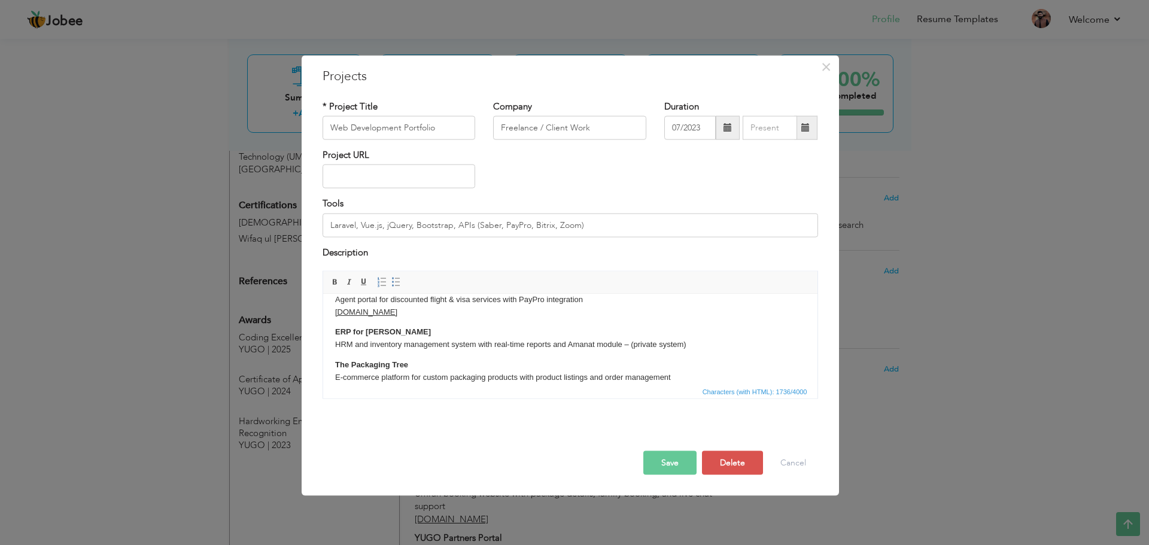
scroll to position [238, 0]
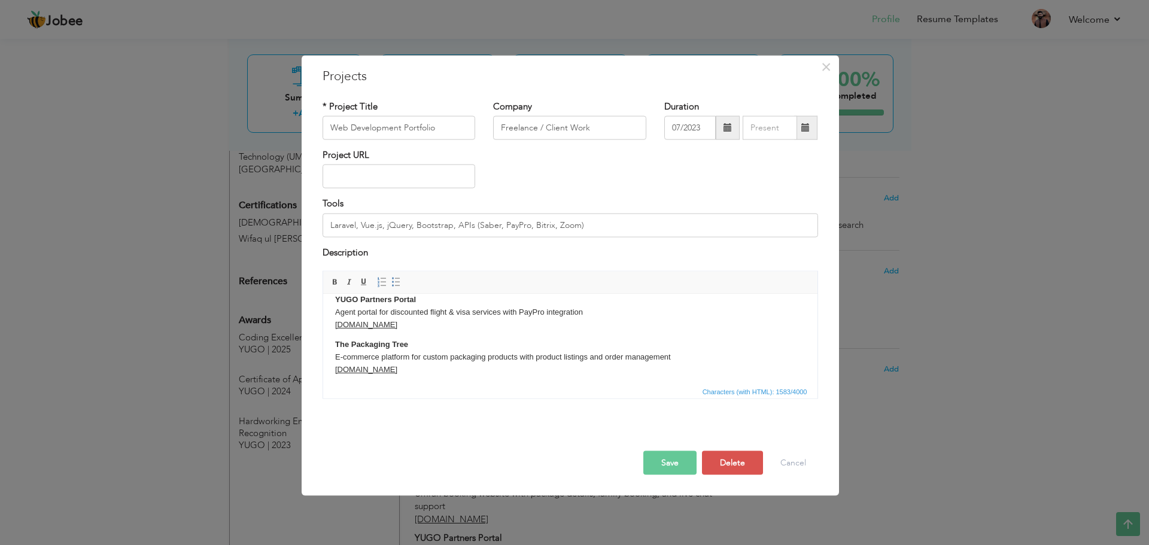
click at [673, 457] on button "Save" at bounding box center [669, 463] width 53 height 24
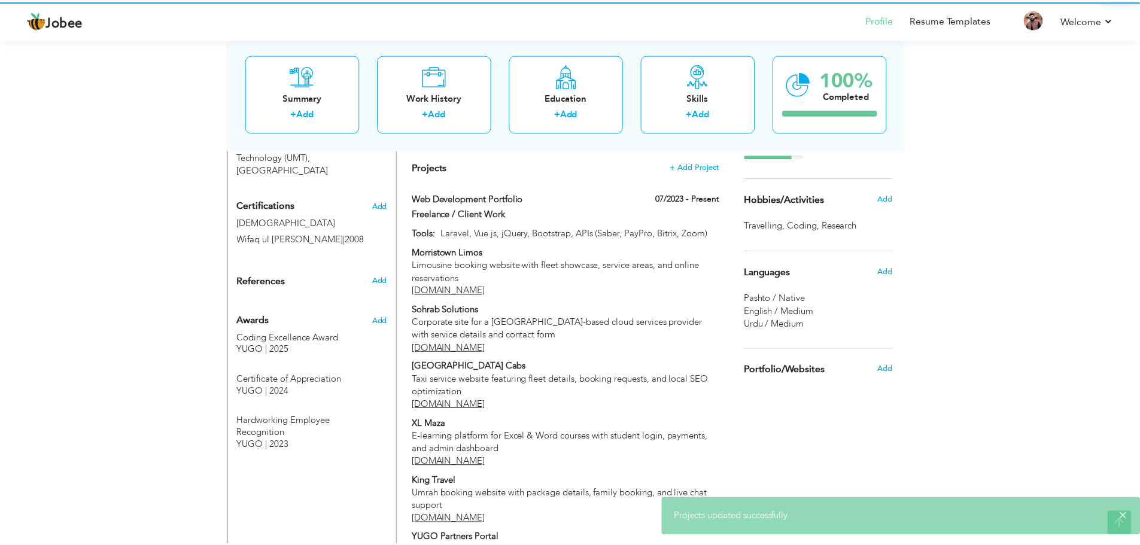
scroll to position [0, 0]
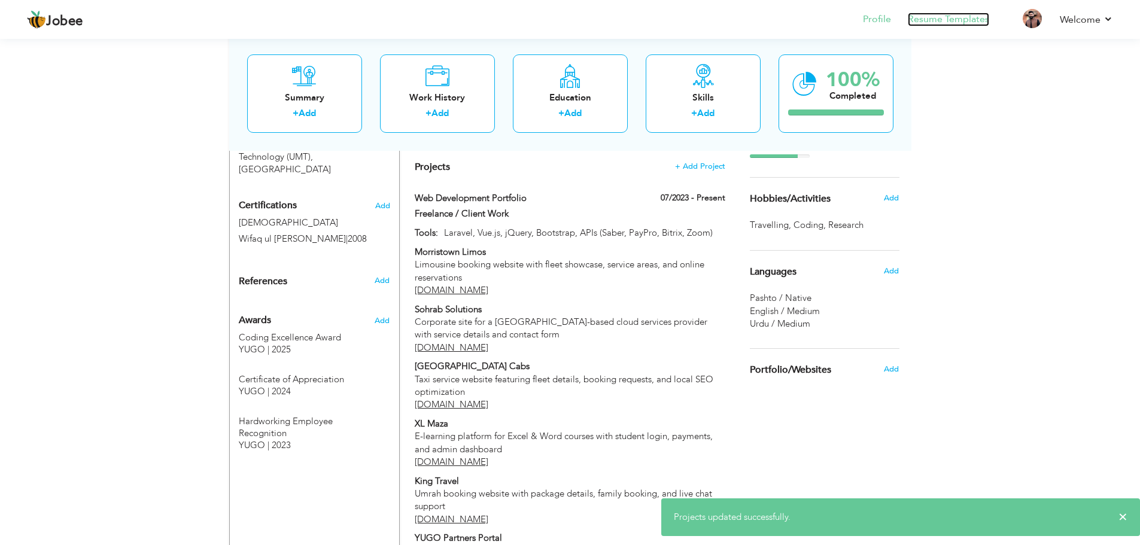
click at [955, 25] on link "Resume Templates" at bounding box center [948, 20] width 81 height 14
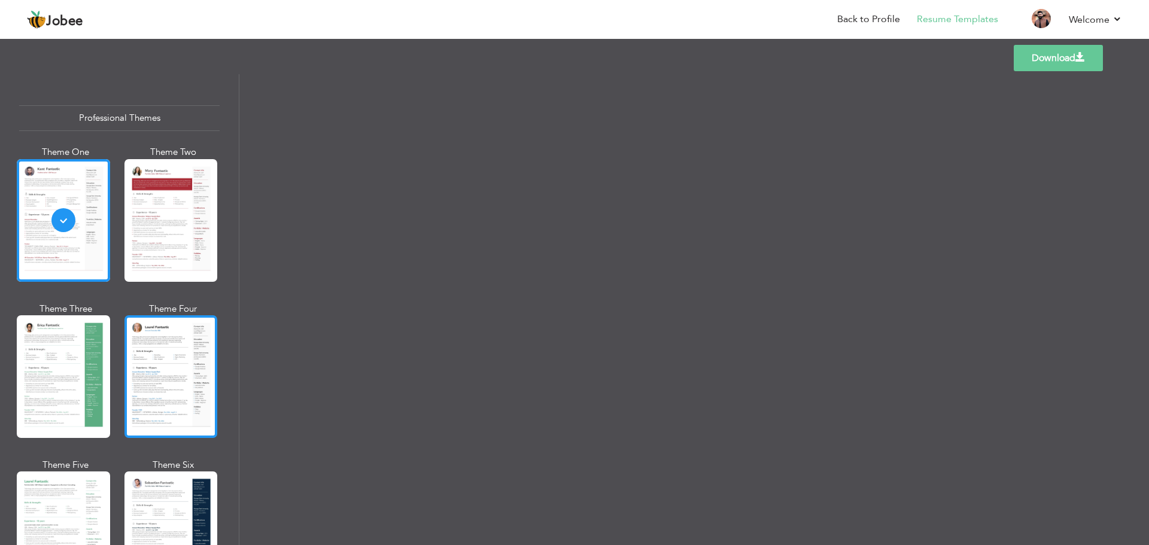
click at [162, 360] on div at bounding box center [170, 376] width 93 height 123
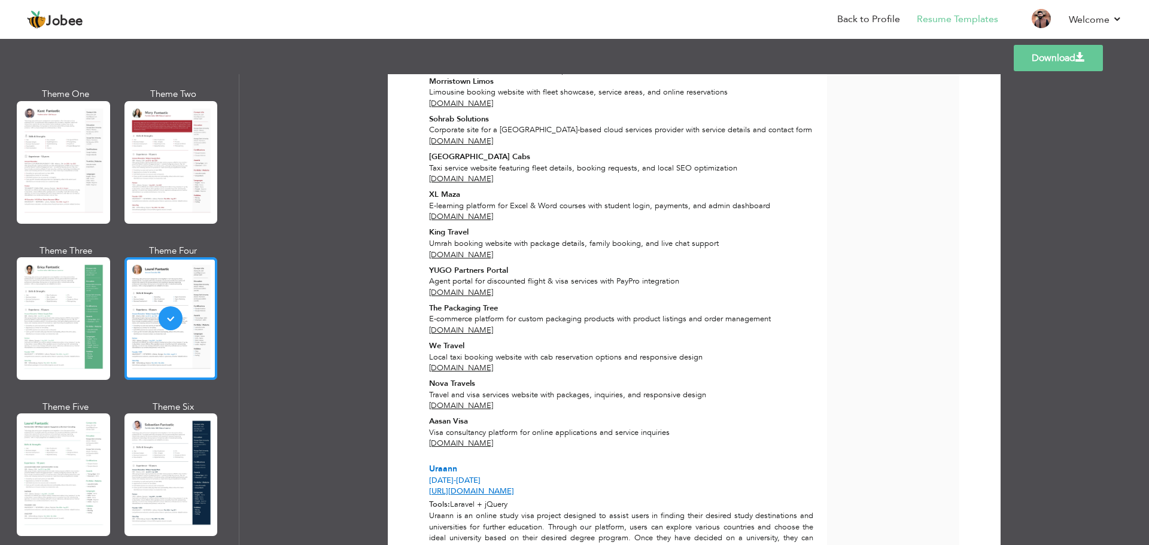
scroll to position [80, 0]
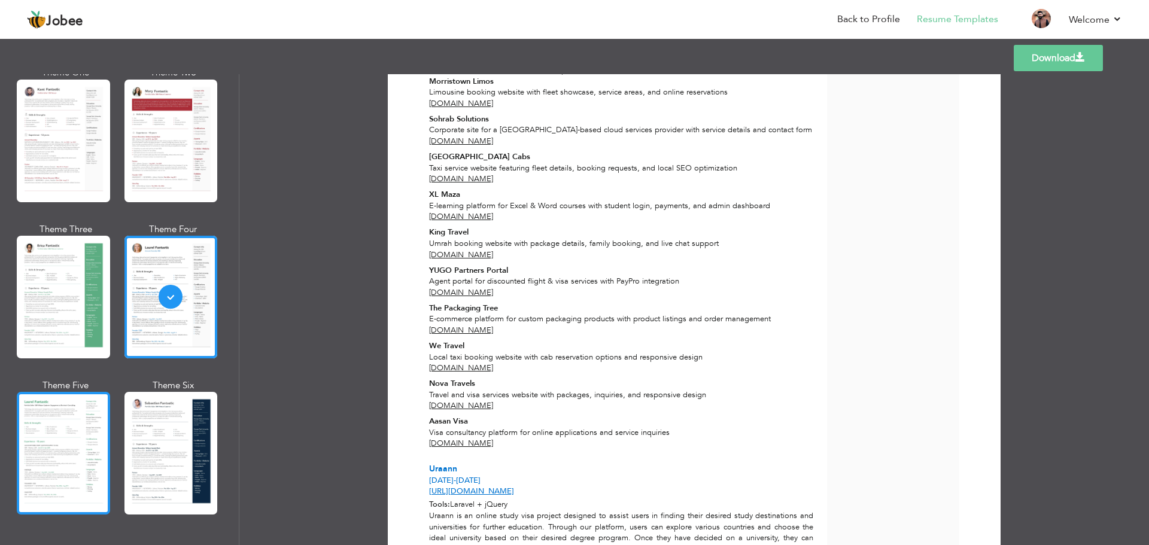
click at [70, 427] on div at bounding box center [63, 453] width 93 height 123
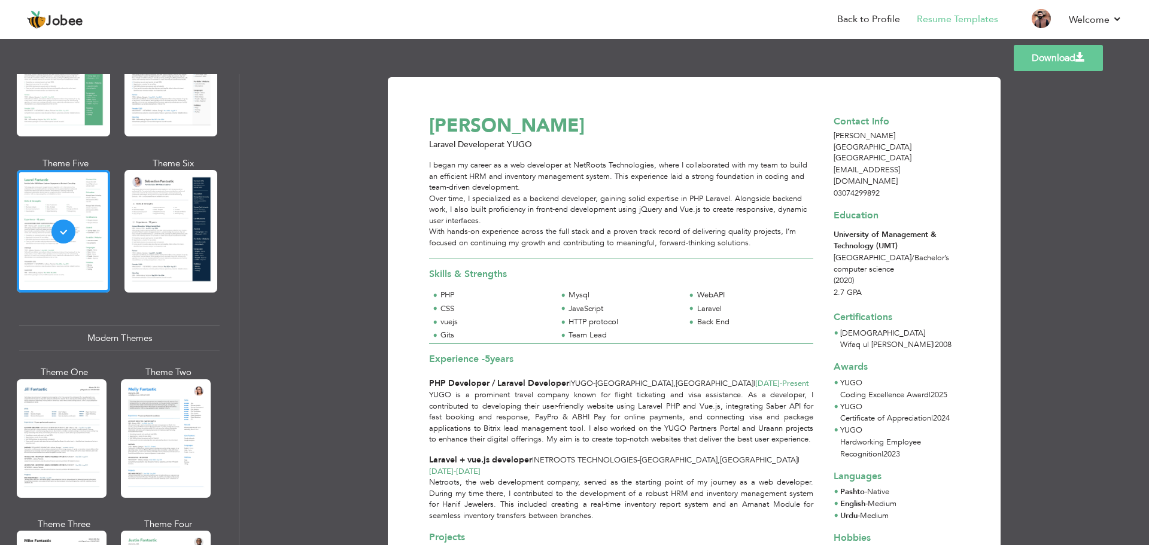
scroll to position [319, 0]
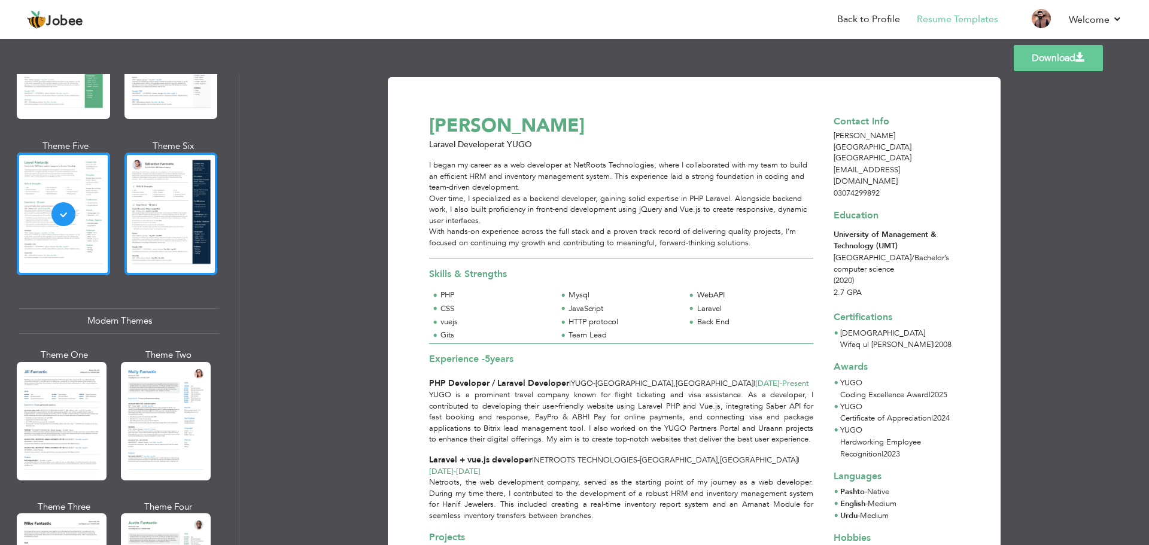
click at [171, 202] on div at bounding box center [170, 214] width 93 height 123
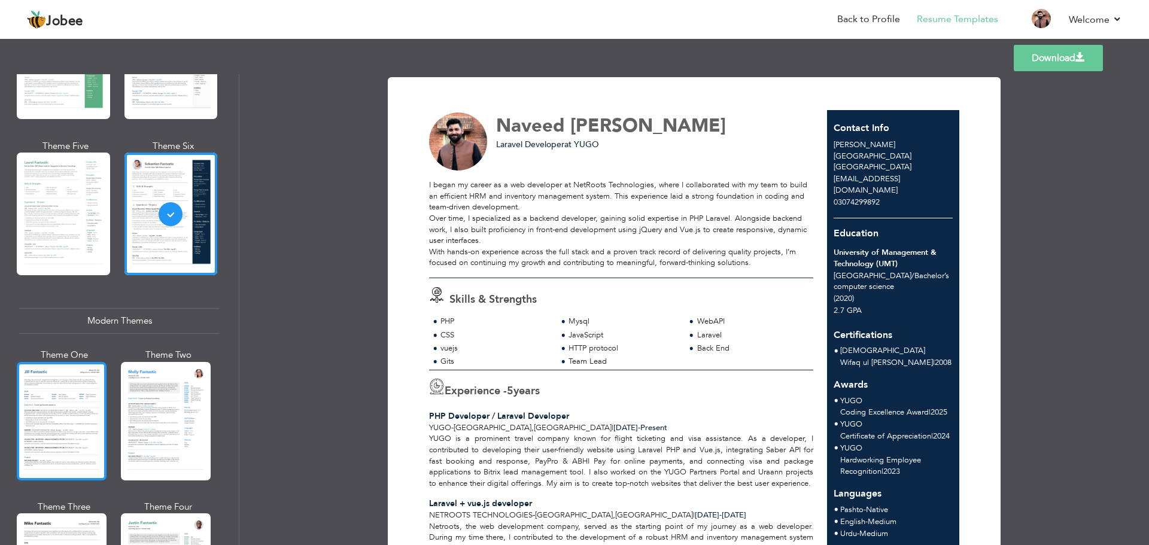
click at [70, 390] on div at bounding box center [62, 421] width 90 height 119
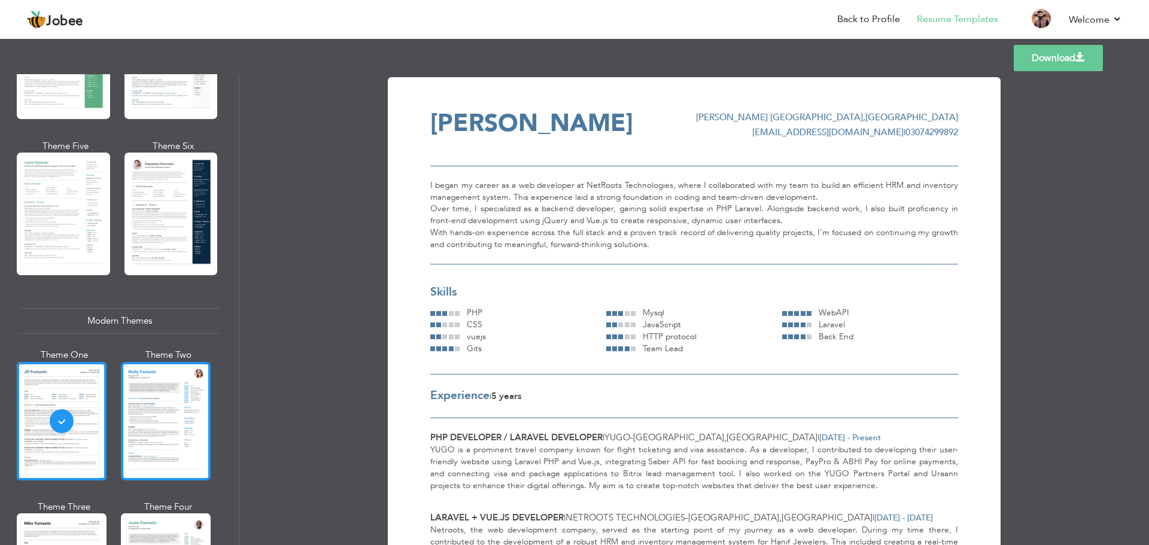
click at [152, 399] on div at bounding box center [166, 421] width 90 height 119
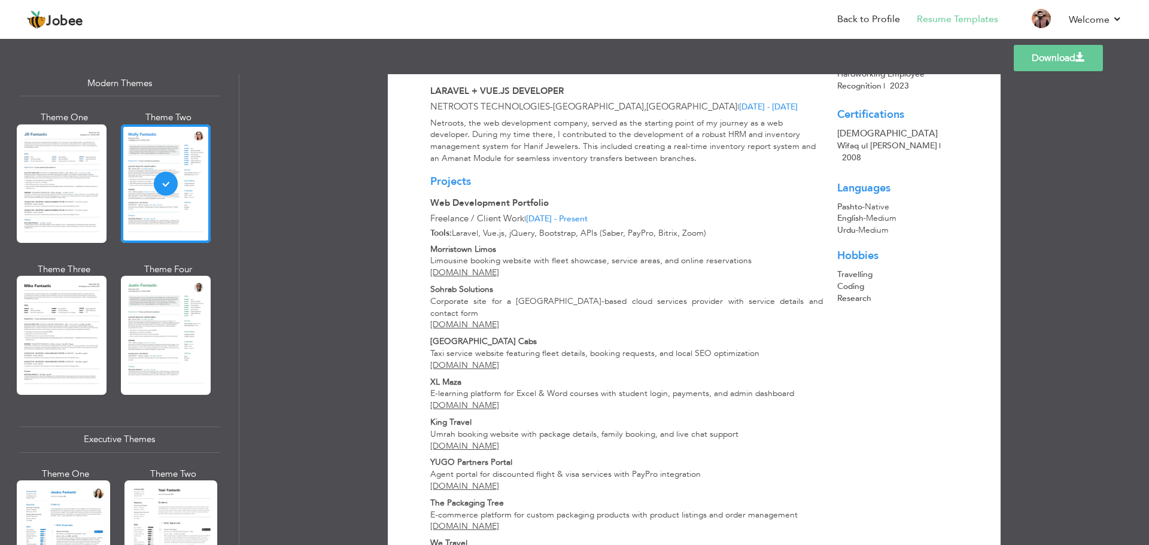
scroll to position [558, 0]
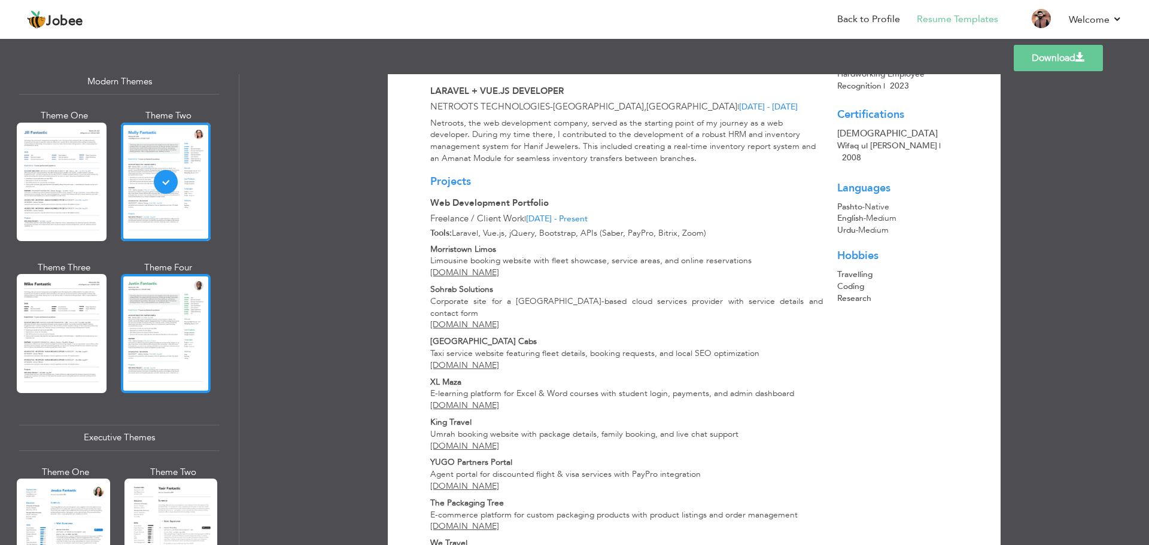
click at [156, 332] on div at bounding box center [166, 333] width 90 height 119
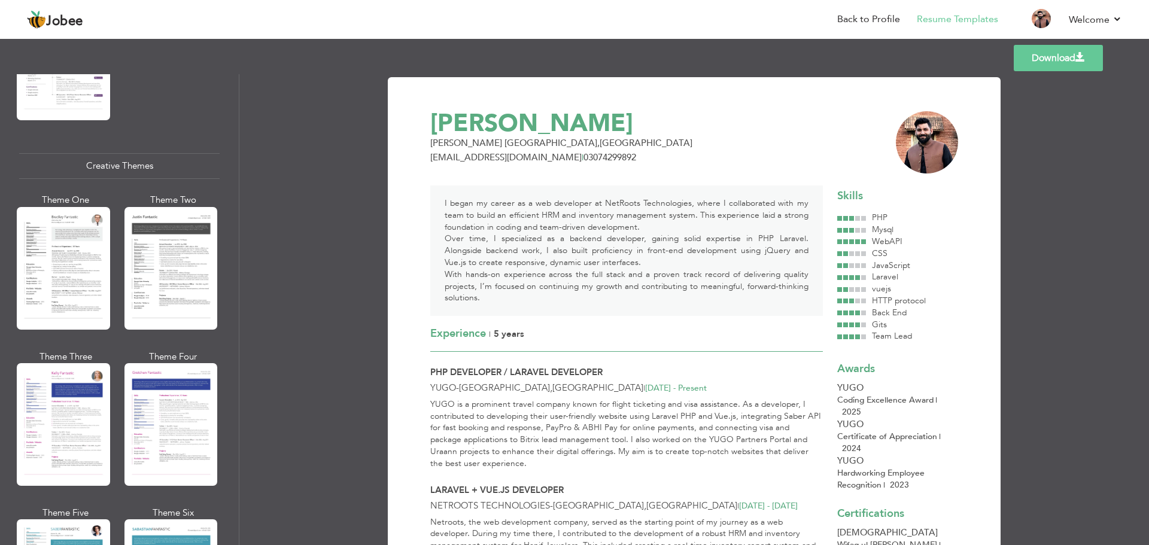
scroll to position [1357, 0]
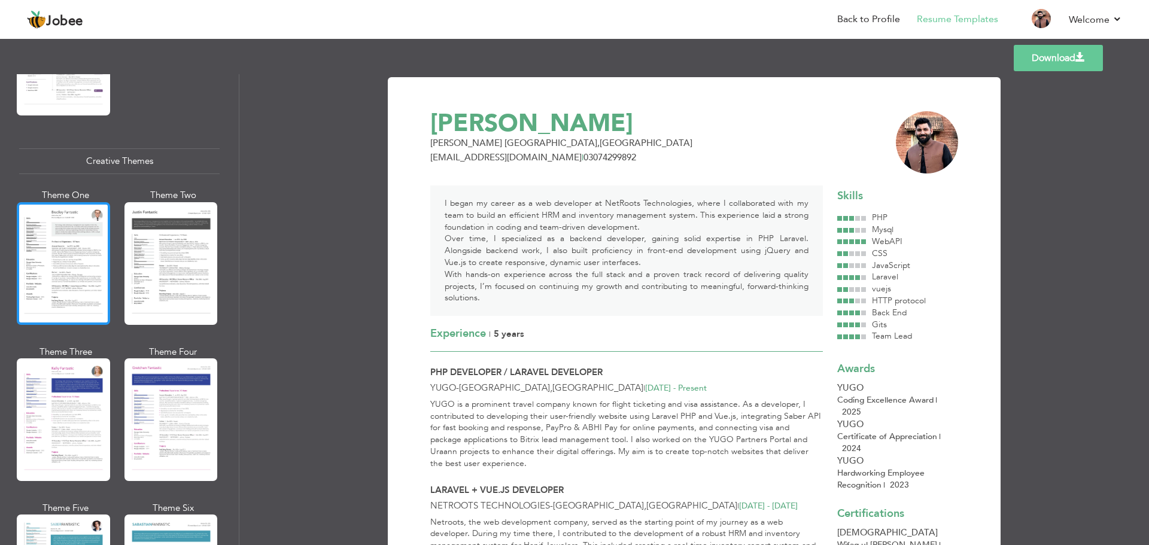
click at [57, 265] on div at bounding box center [63, 263] width 93 height 123
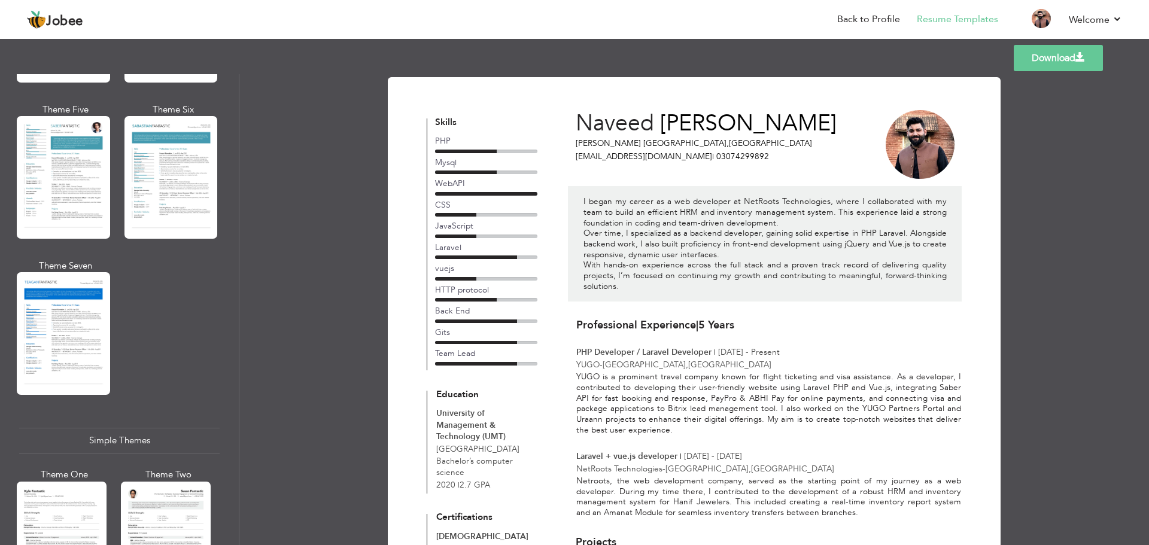
scroll to position [1915, 0]
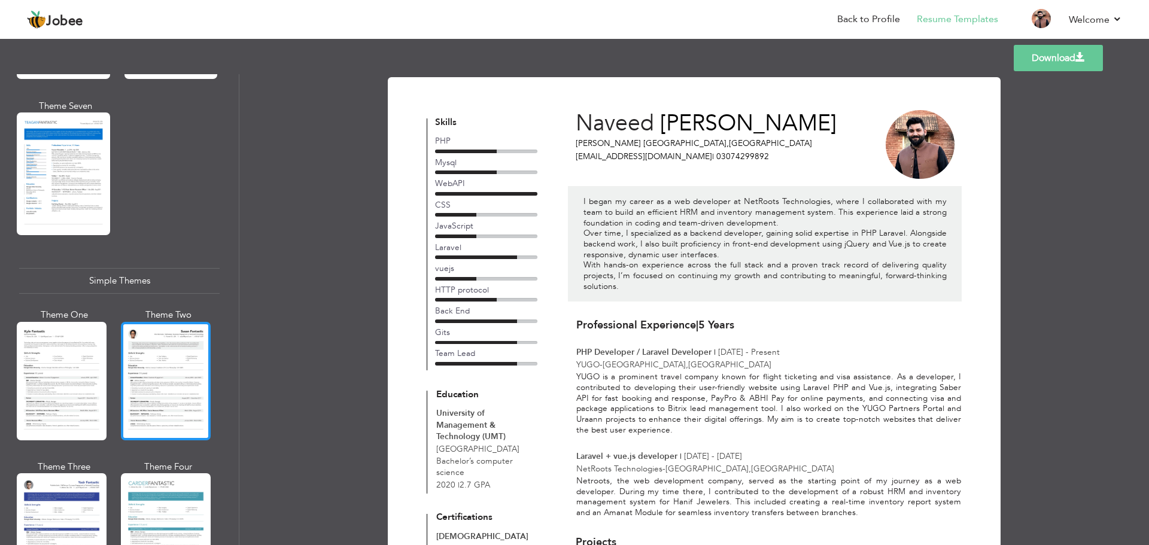
click at [154, 357] on div at bounding box center [166, 381] width 90 height 119
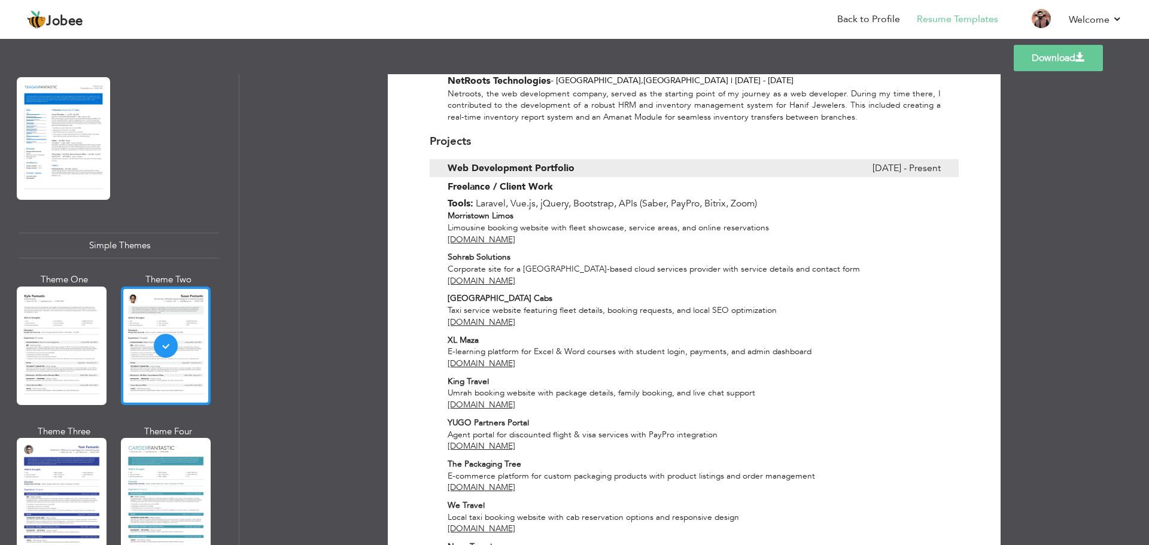
scroll to position [1969, 0]
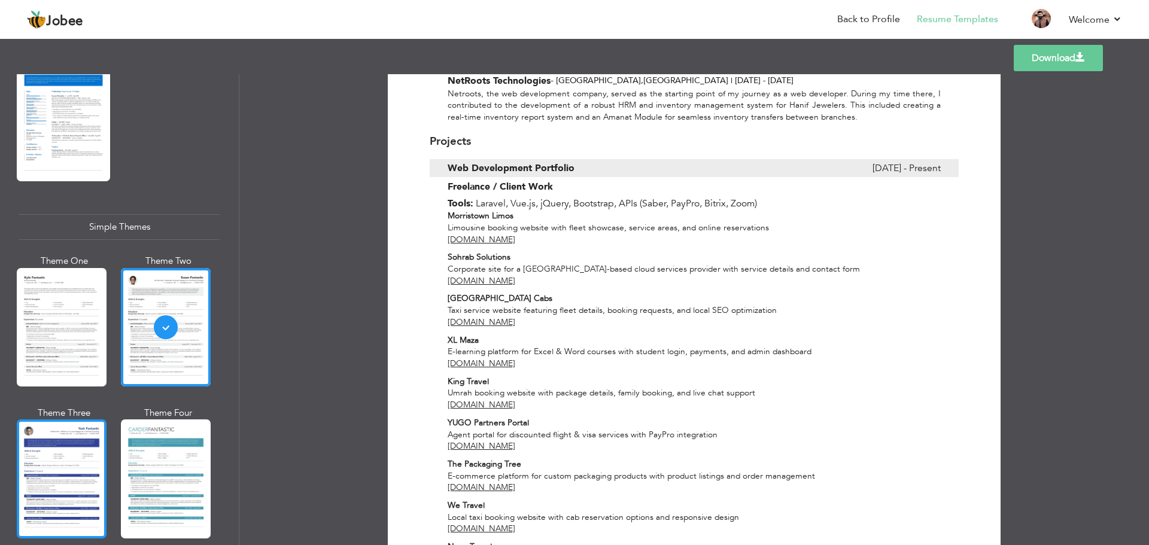
click at [72, 439] on div at bounding box center [62, 479] width 90 height 119
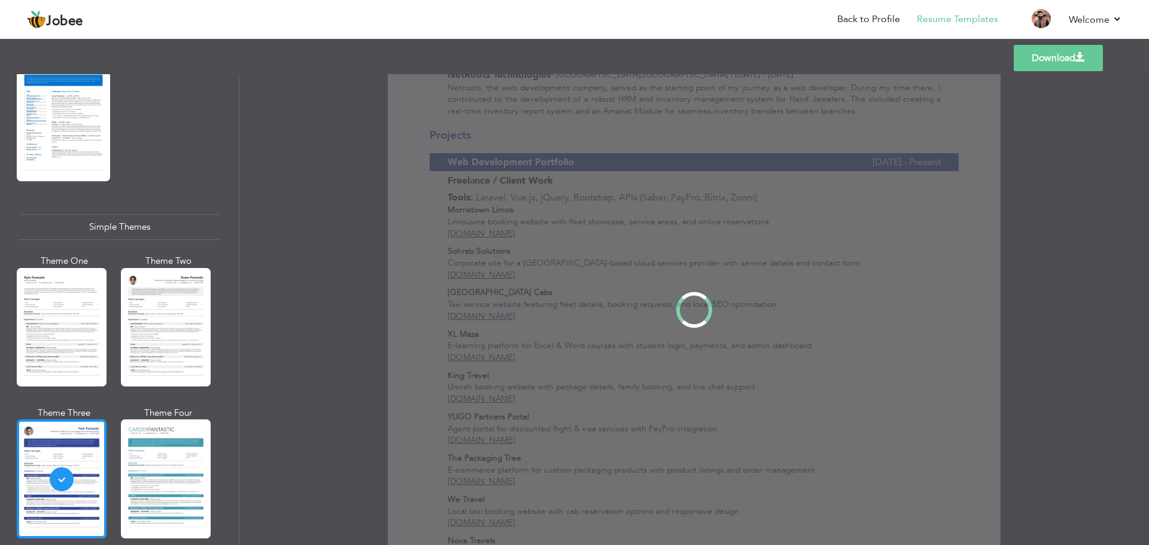
scroll to position [0, 0]
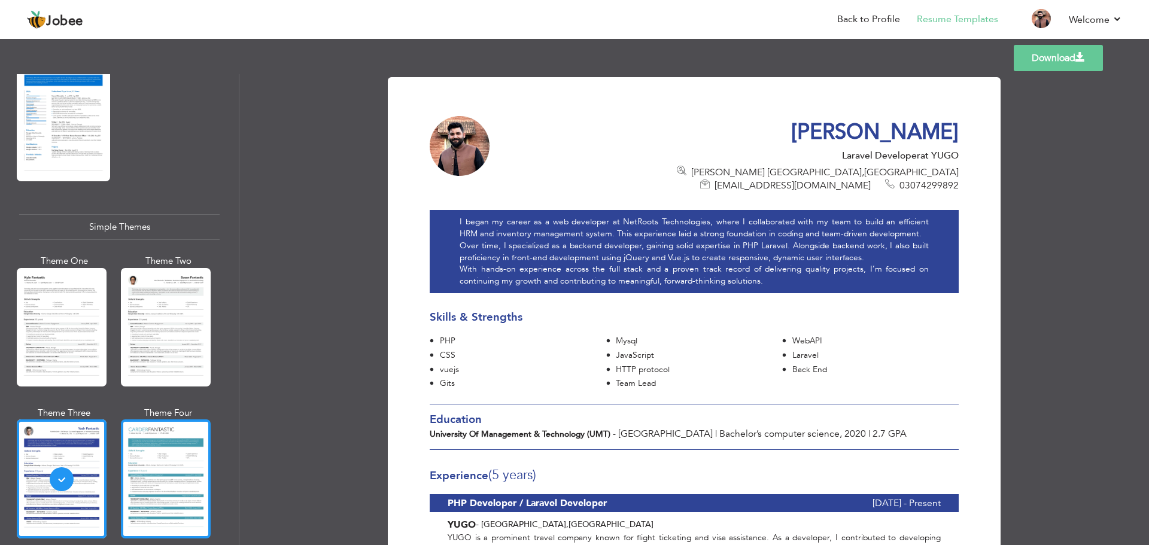
click at [160, 448] on div at bounding box center [166, 479] width 90 height 119
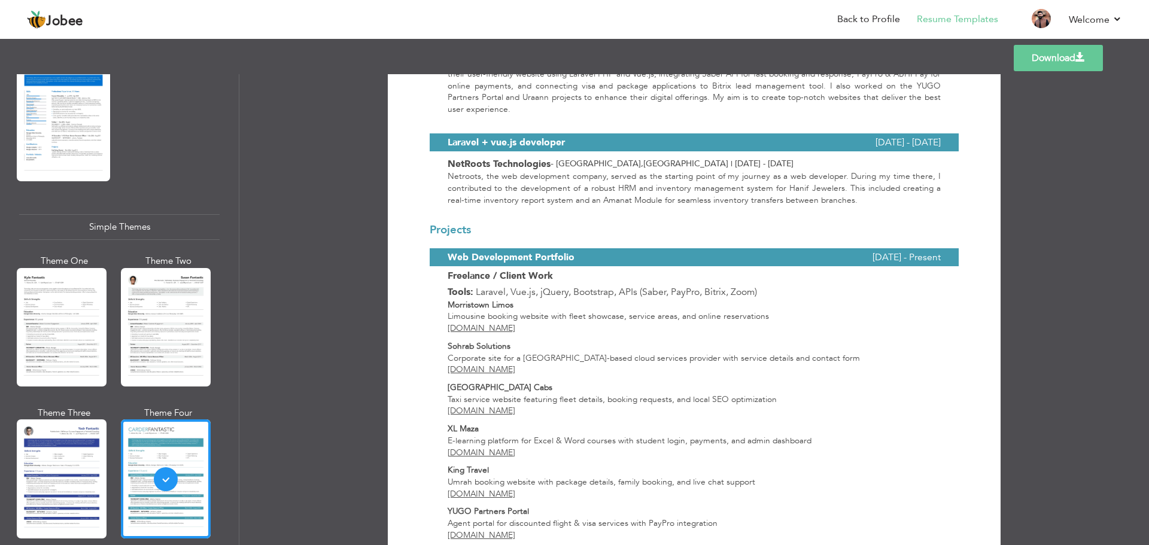
scroll to position [558, 0]
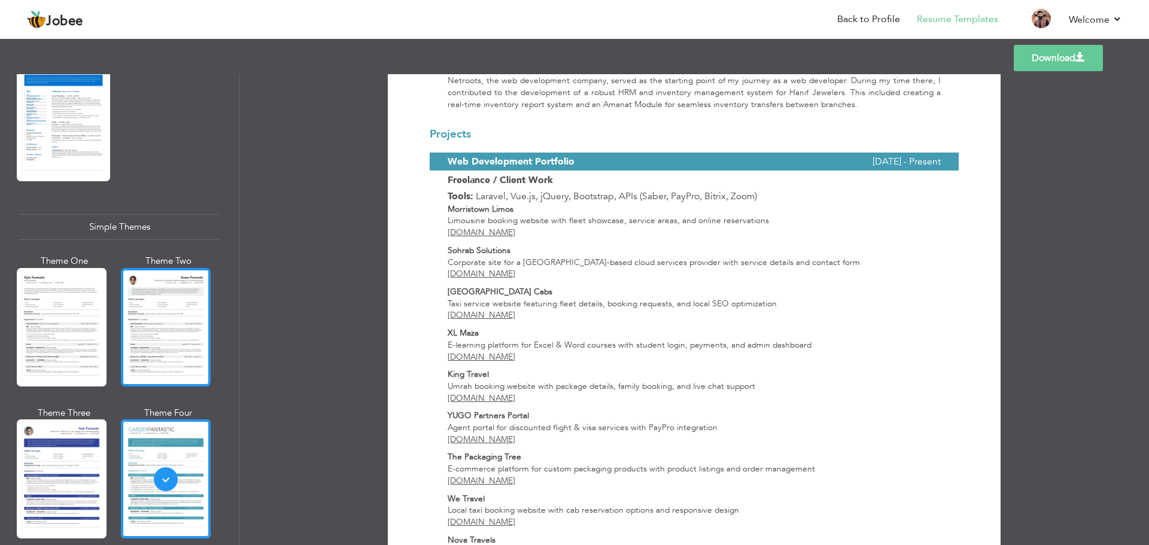
click at [156, 299] on div at bounding box center [166, 327] width 90 height 119
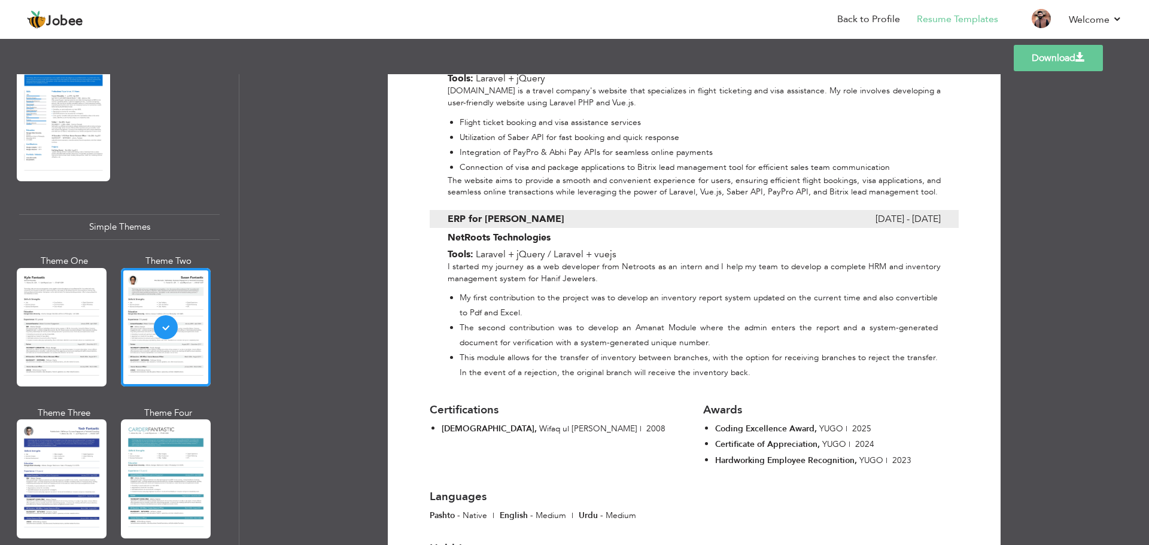
scroll to position [1434, 0]
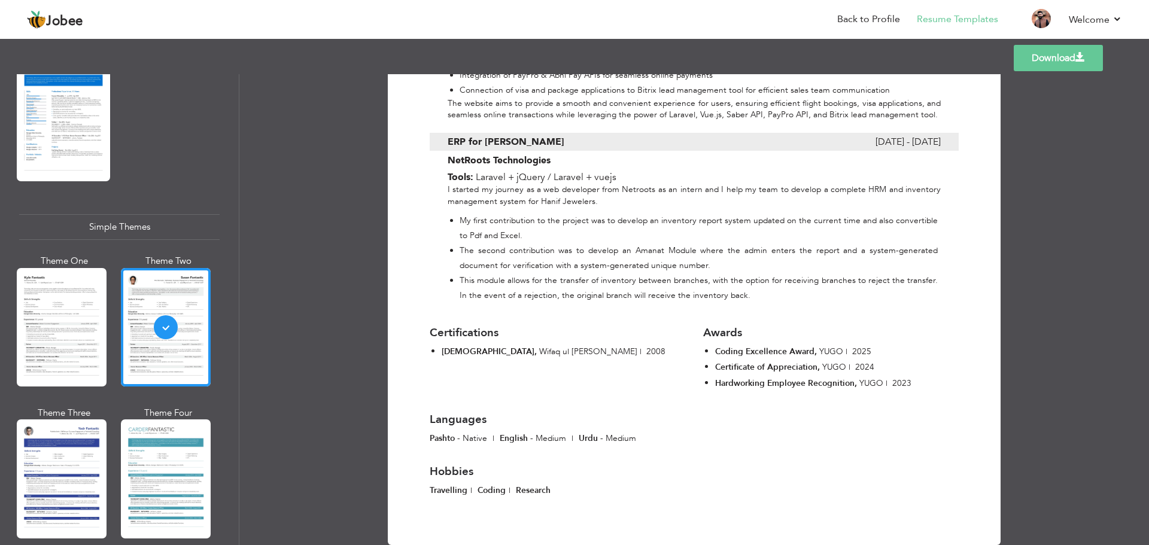
click at [1052, 66] on link "Download" at bounding box center [1058, 58] width 89 height 26
click at [66, 23] on span "Jobee" at bounding box center [64, 21] width 37 height 13
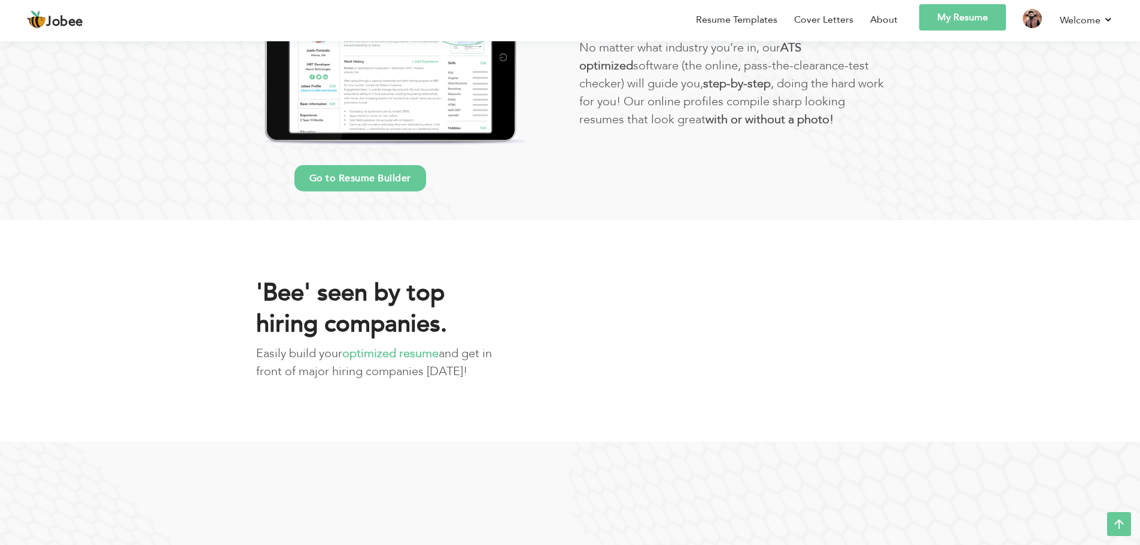
scroll to position [958, 0]
